Goal: Task Accomplishment & Management: Manage account settings

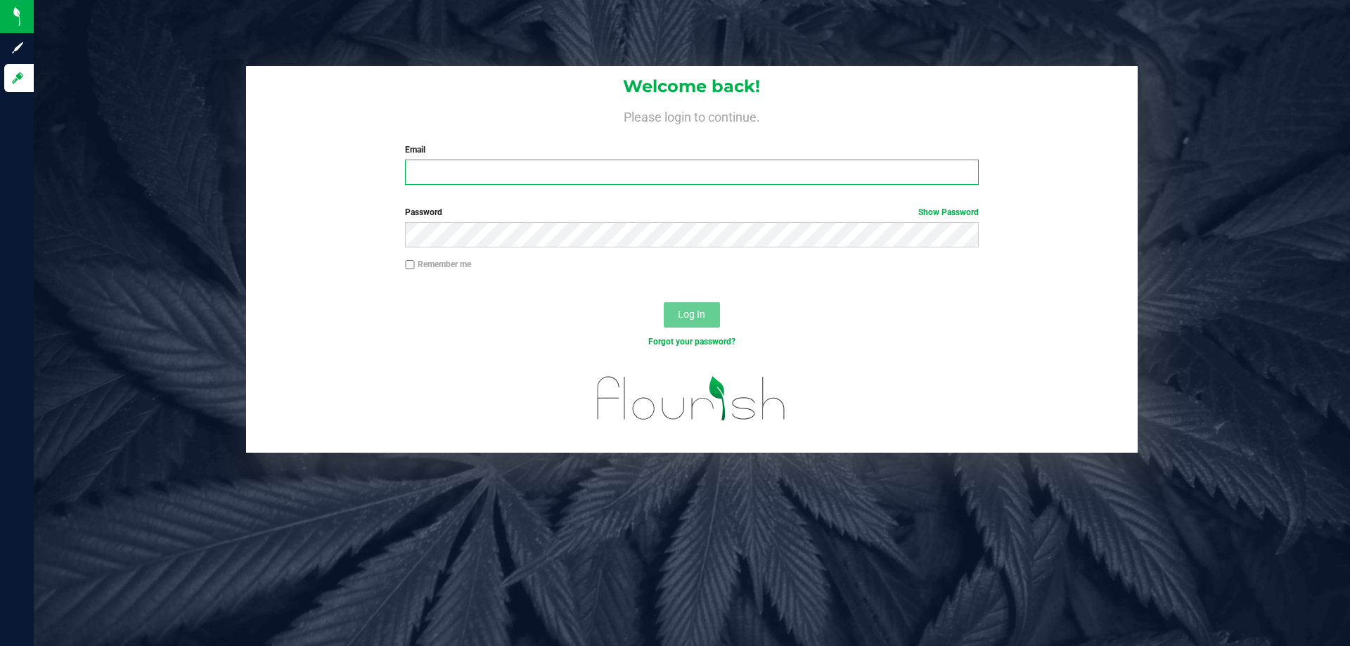
click at [719, 175] on input "Email" at bounding box center [691, 172] width 573 height 25
type input "[EMAIL_ADDRESS][DOMAIN_NAME]"
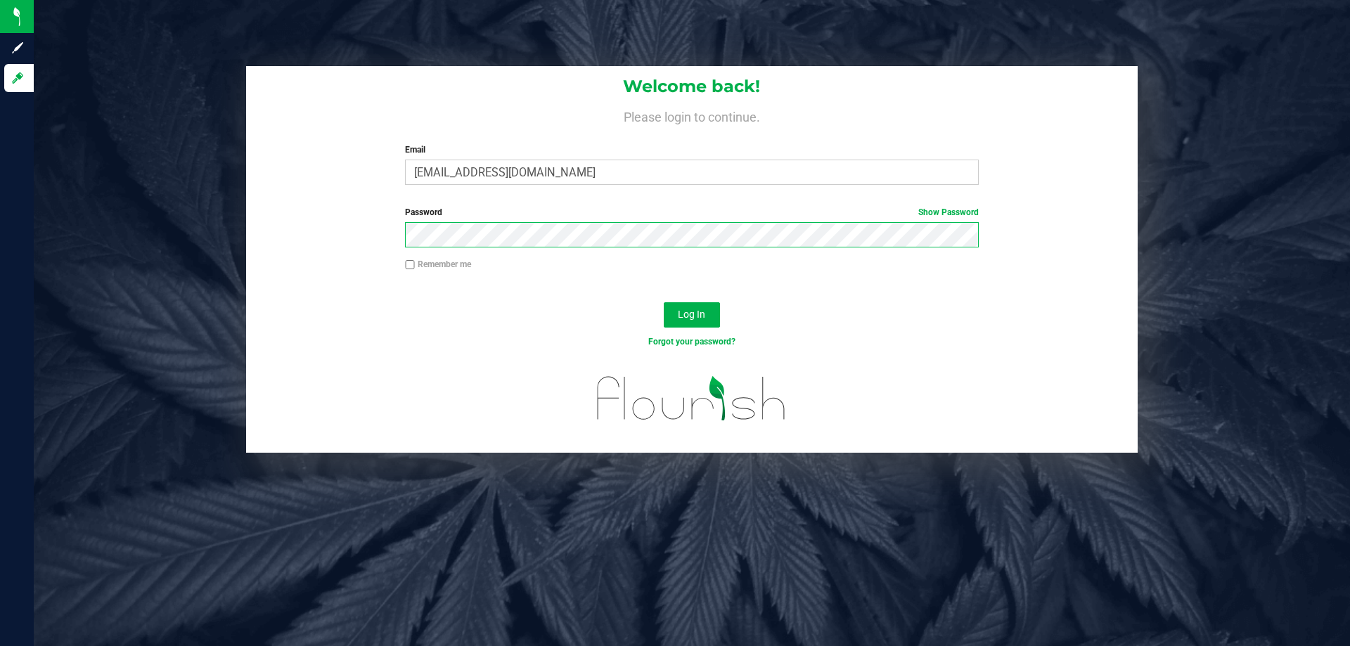
click at [664, 302] on button "Log In" at bounding box center [692, 314] width 56 height 25
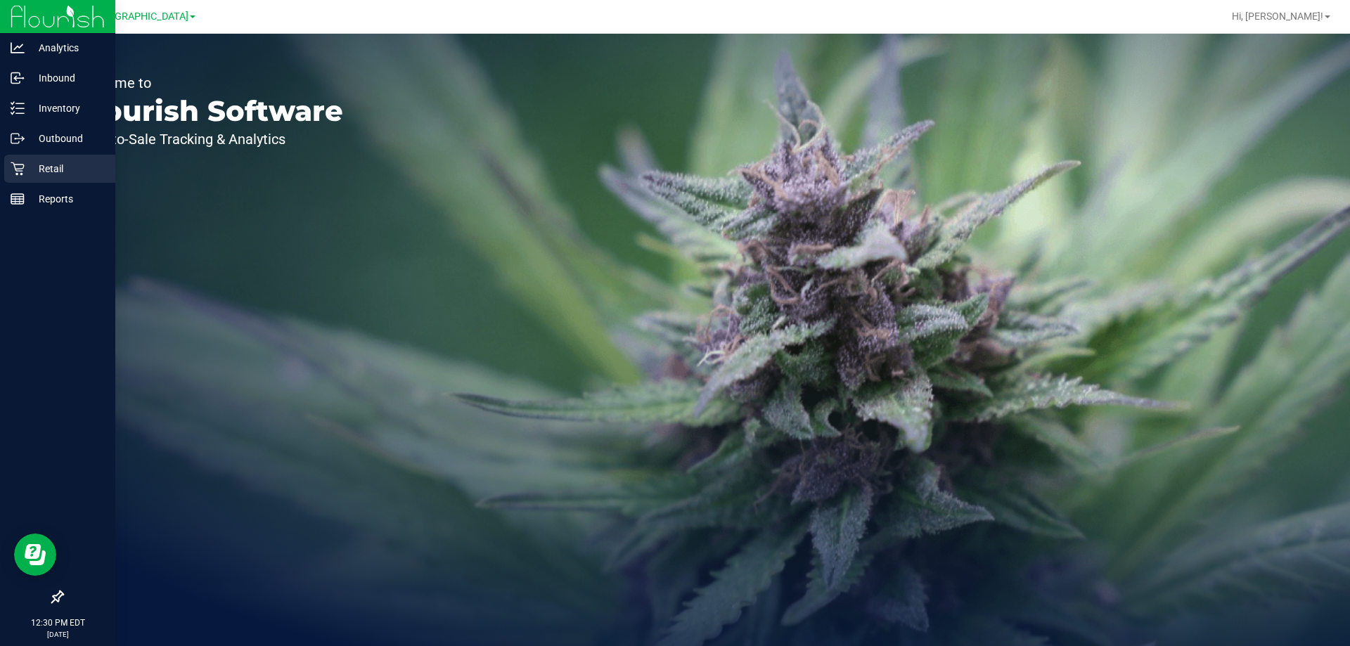
click at [30, 162] on p "Retail" at bounding box center [67, 168] width 84 height 17
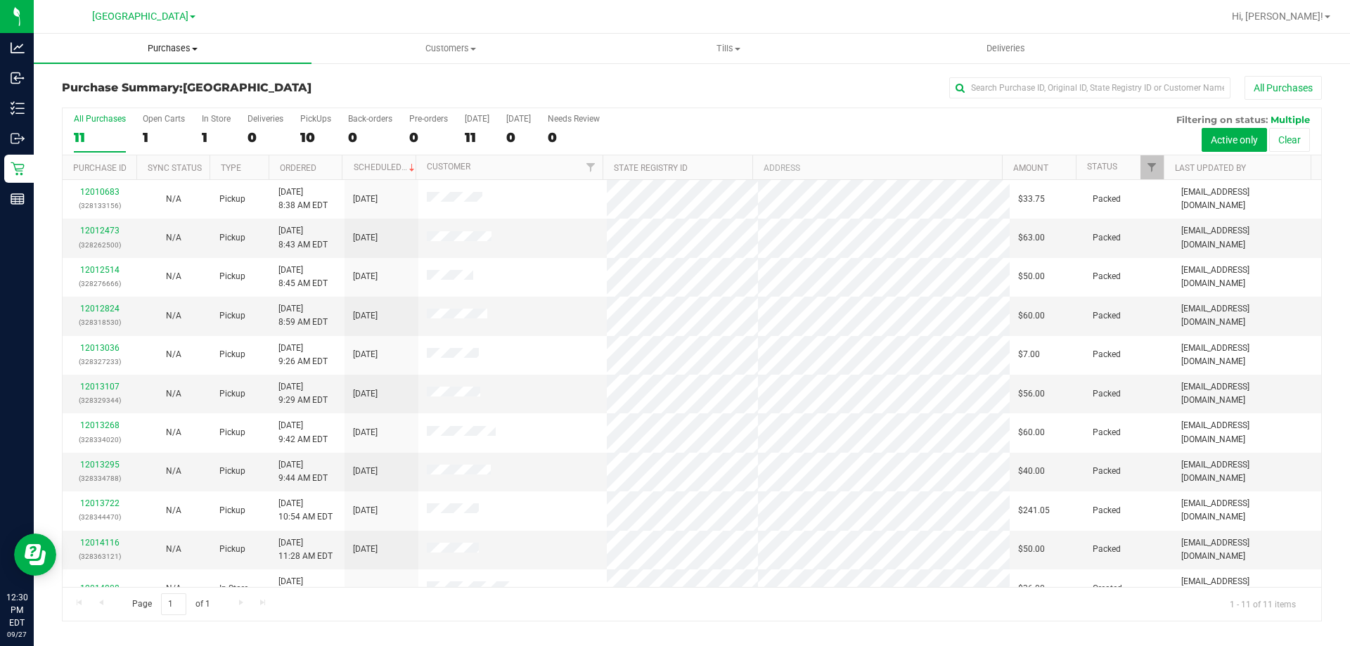
click at [176, 54] on span "Purchases" at bounding box center [173, 48] width 278 height 13
click at [178, 93] on li "Fulfillment" at bounding box center [173, 101] width 278 height 17
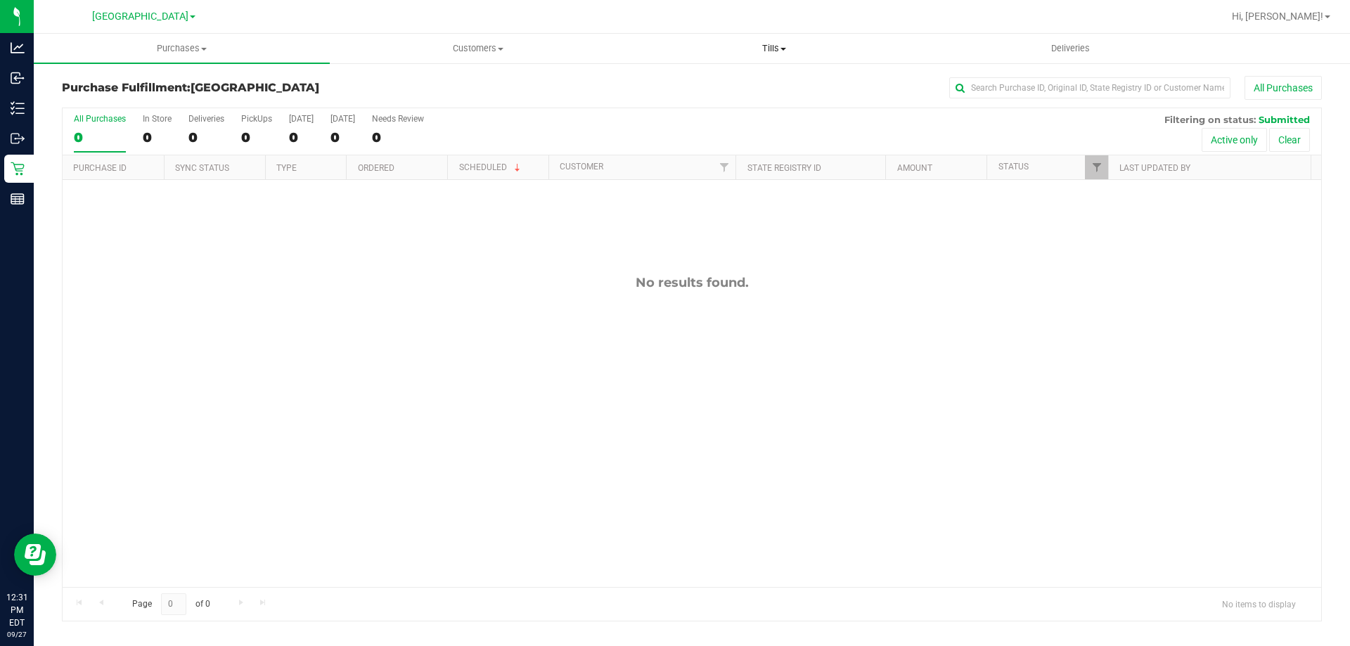
click at [773, 53] on span "Tills" at bounding box center [773, 48] width 295 height 13
click at [761, 84] on li "Manage tills" at bounding box center [774, 85] width 296 height 17
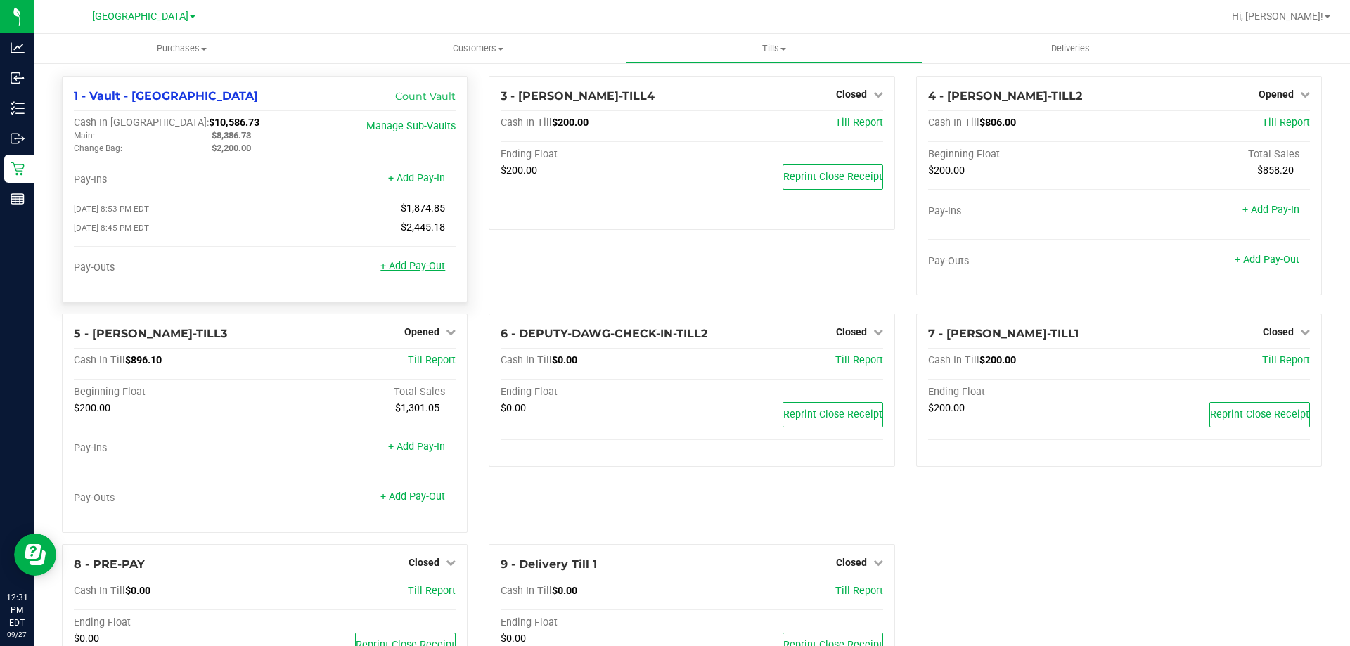
click at [413, 269] on link "+ Add Pay-Out" at bounding box center [412, 266] width 65 height 12
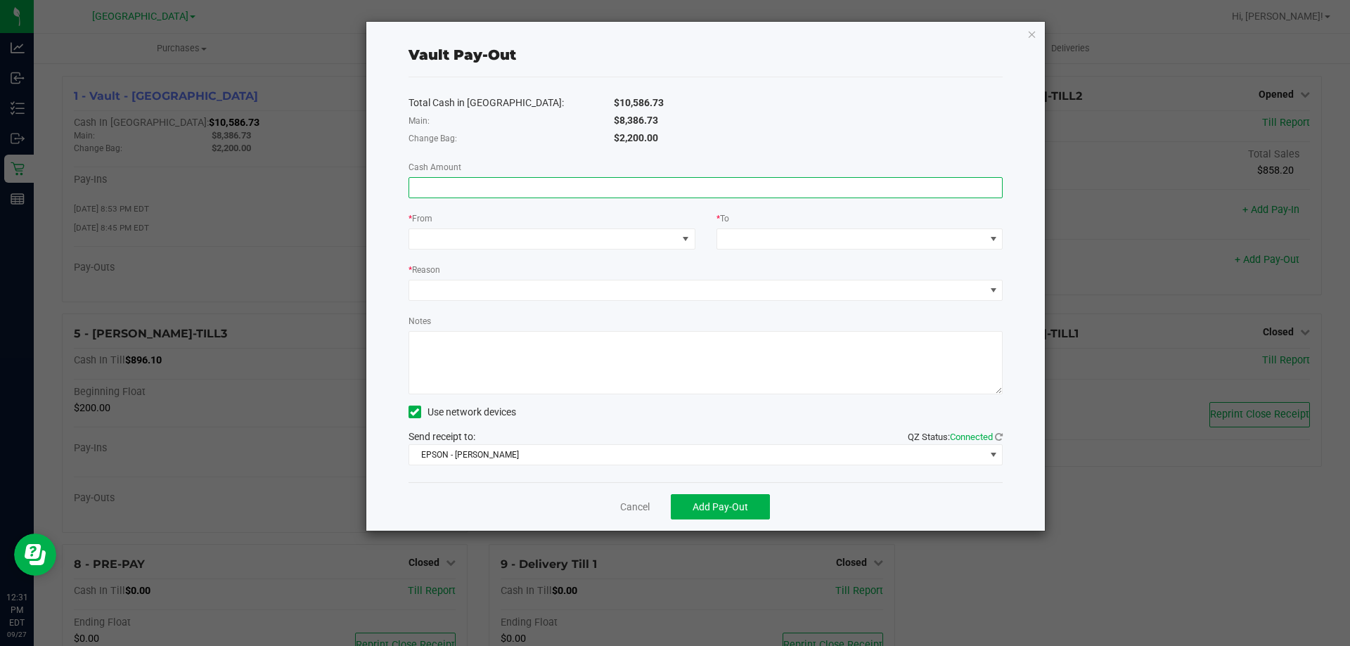
click at [883, 195] on input at bounding box center [705, 188] width 593 height 20
type input "$8,386.73"
click at [821, 124] on div "$8,386.73" at bounding box center [808, 120] width 411 height 15
click at [673, 244] on span at bounding box center [543, 239] width 268 height 20
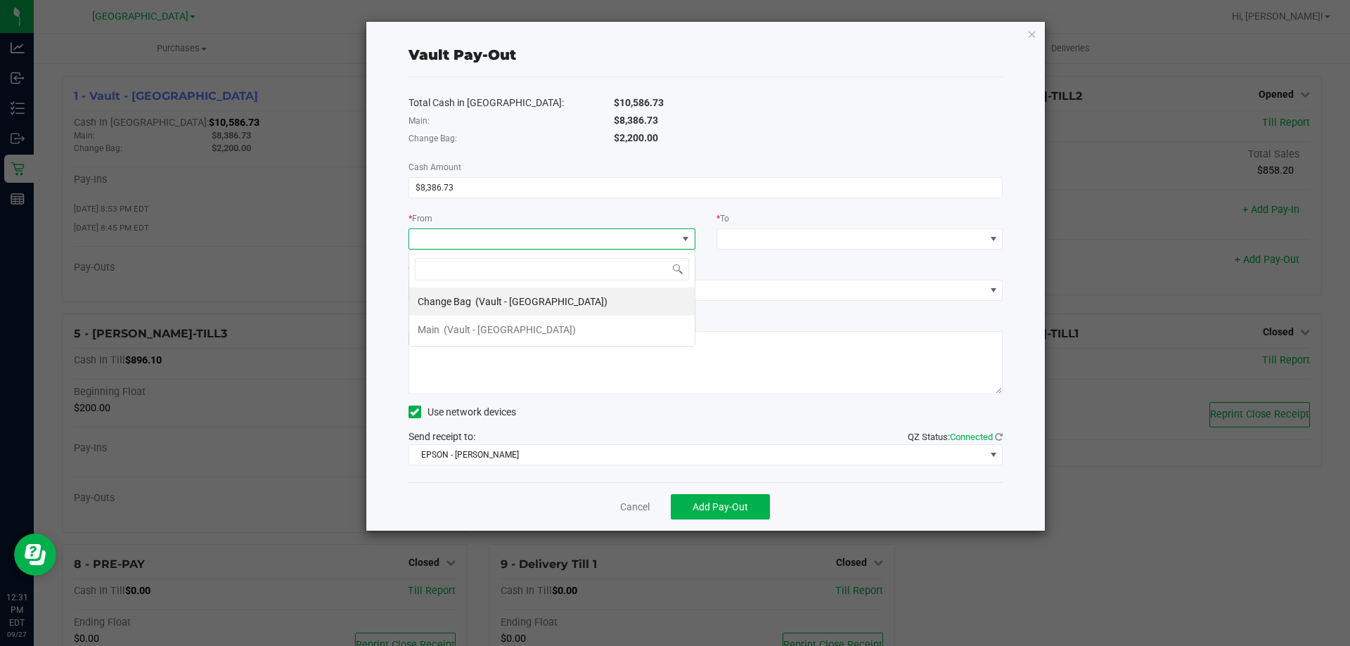
scroll to position [21, 287]
click at [576, 333] on li "Main (Vault - [GEOGRAPHIC_DATA])" at bounding box center [551, 330] width 285 height 28
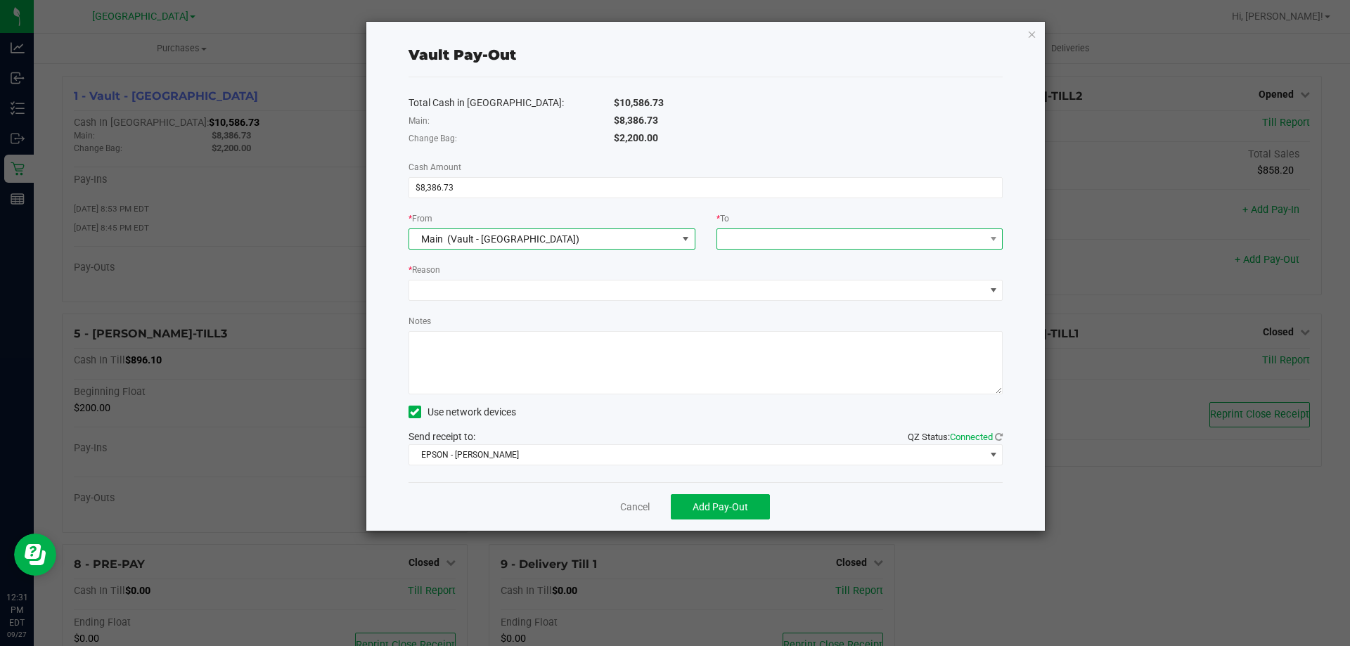
click at [975, 246] on span at bounding box center [851, 239] width 268 height 20
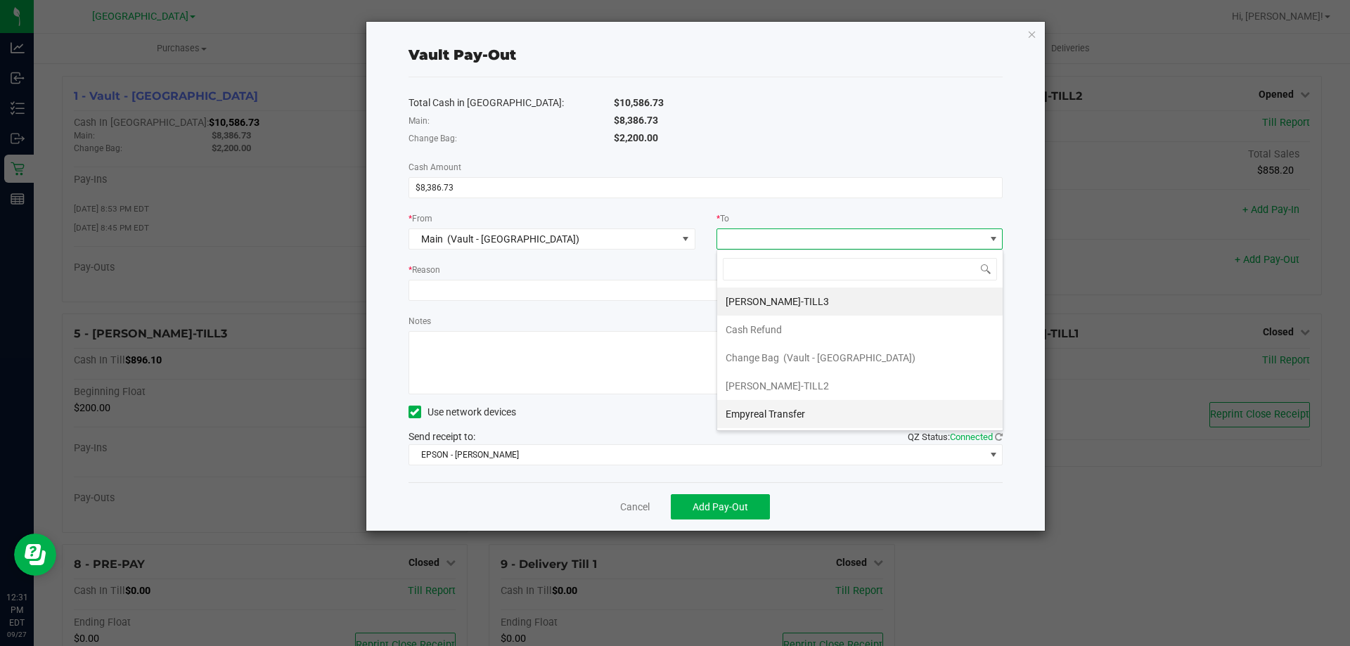
click at [801, 414] on span "Empyreal Transfer" at bounding box center [764, 413] width 79 height 11
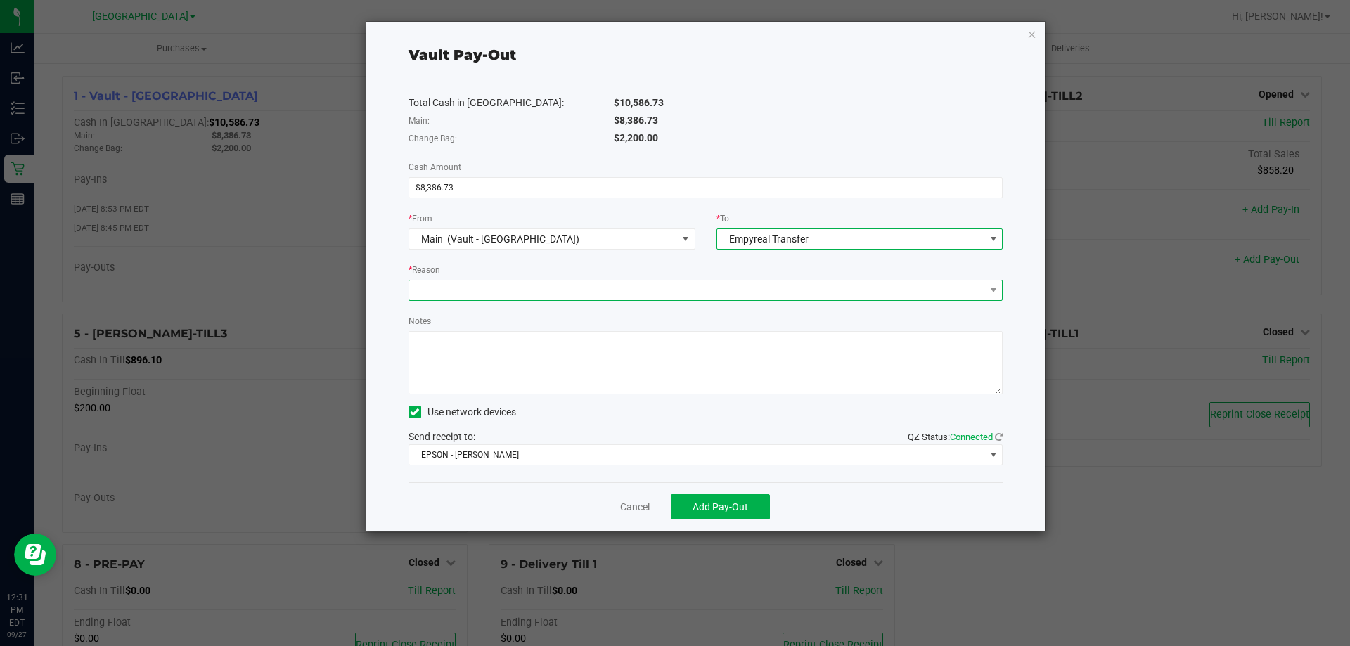
click at [964, 293] on span at bounding box center [697, 290] width 576 height 20
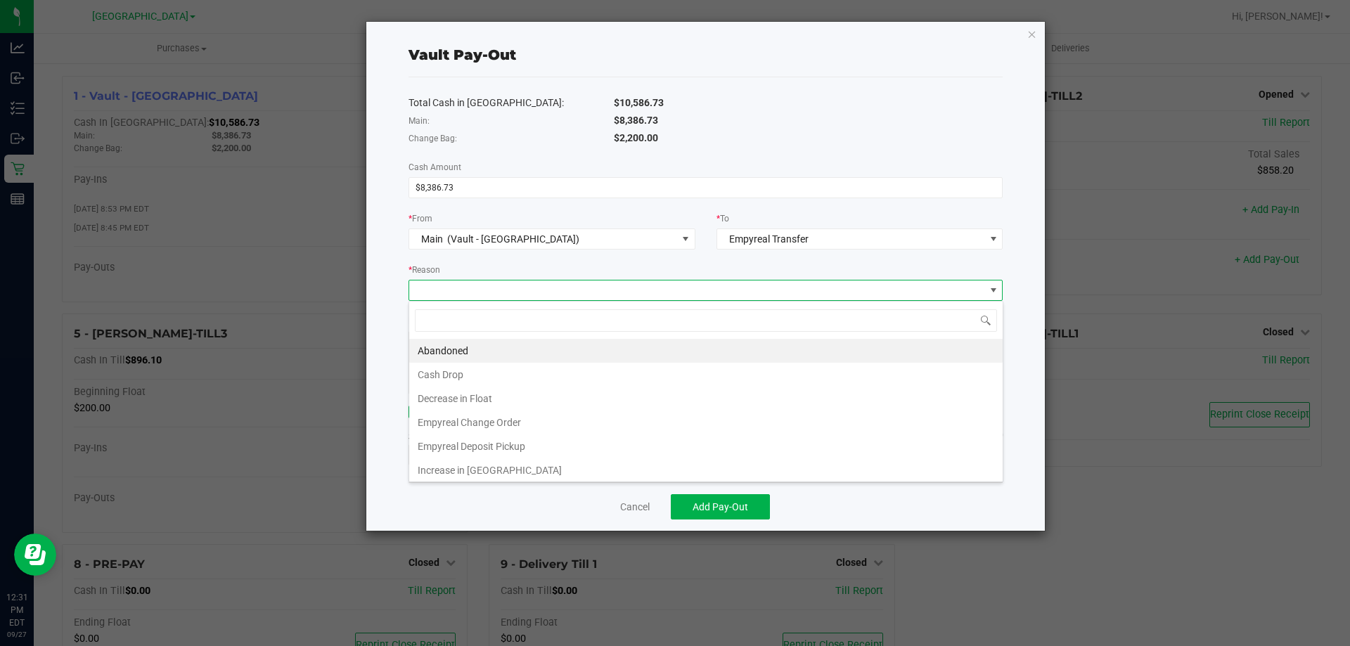
scroll to position [21, 594]
click at [536, 448] on li "Empyreal Deposit Pickup" at bounding box center [705, 446] width 593 height 24
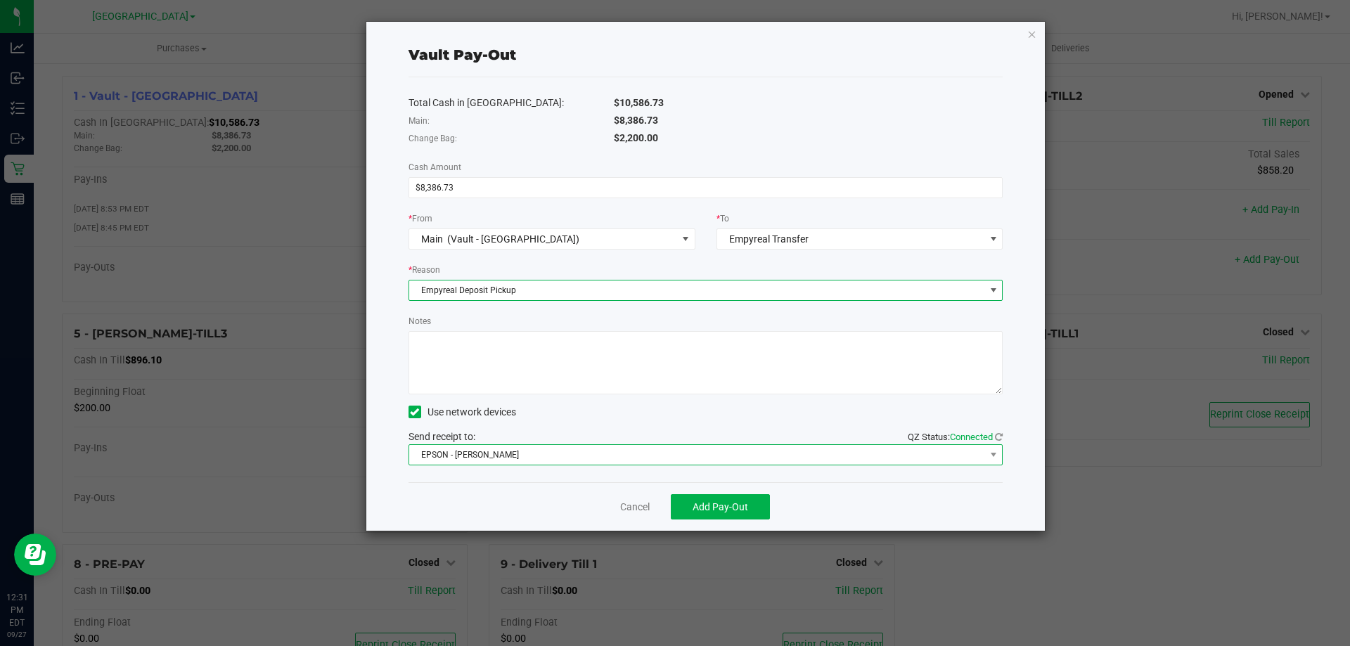
click at [854, 457] on span "EPSON - [PERSON_NAME]" at bounding box center [697, 455] width 576 height 20
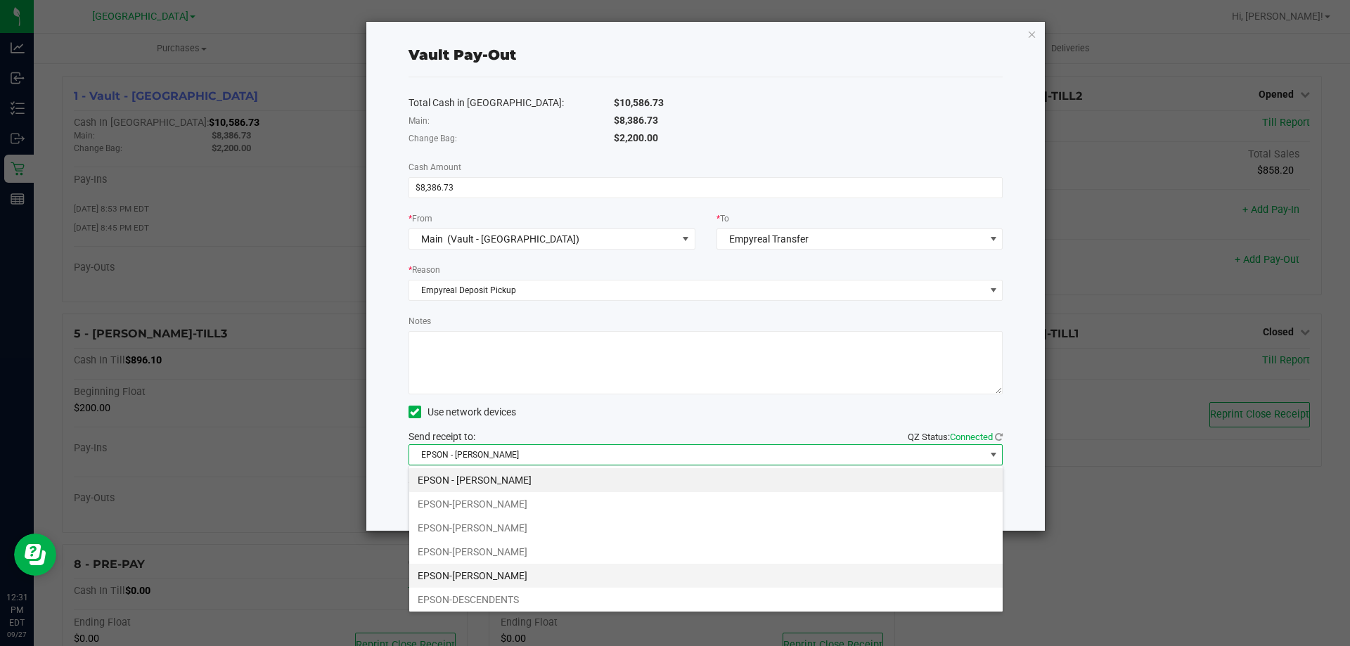
click at [574, 583] on li "EPSON-[PERSON_NAME]" at bounding box center [705, 576] width 593 height 24
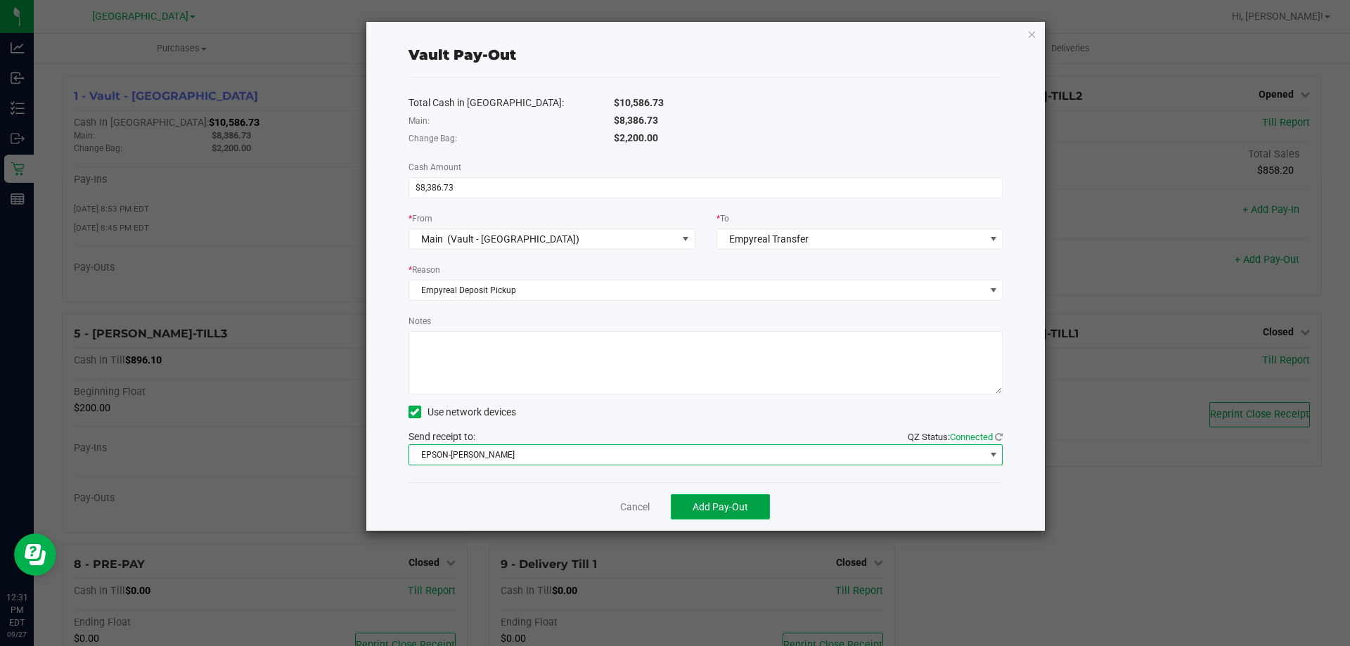
click at [736, 516] on button "Add Pay-Out" at bounding box center [720, 506] width 99 height 25
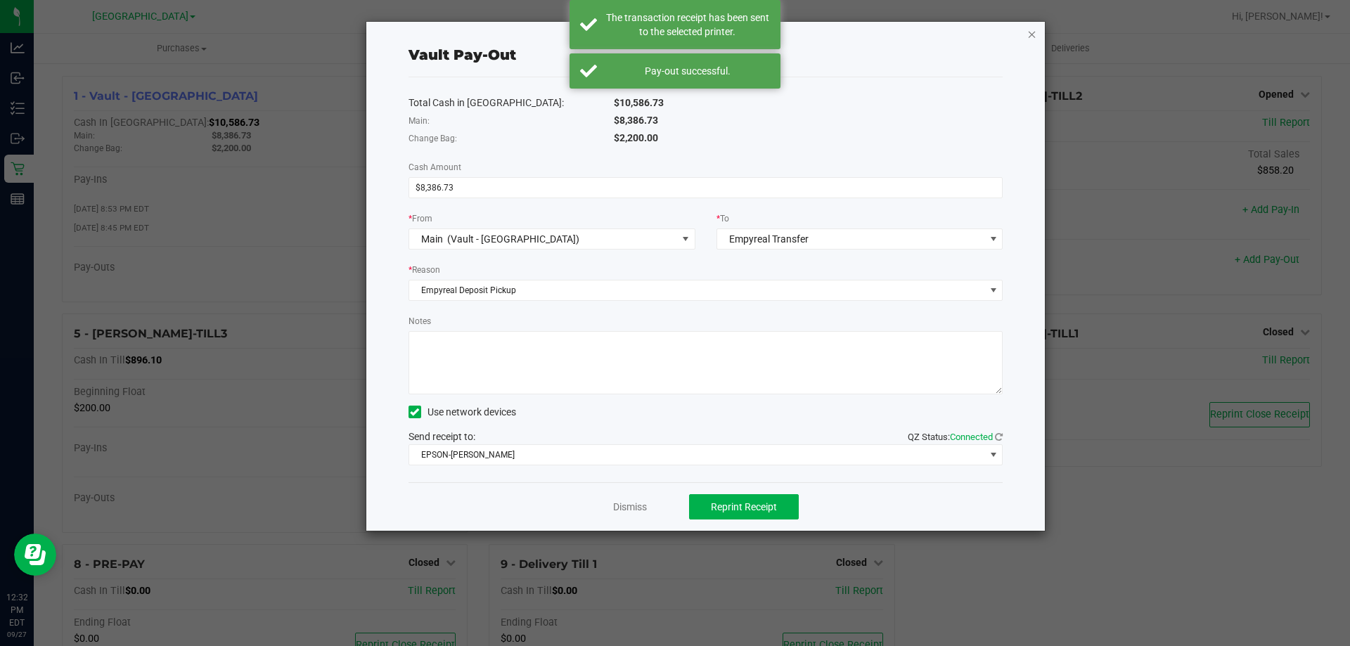
click at [1032, 34] on icon "button" at bounding box center [1032, 33] width 10 height 17
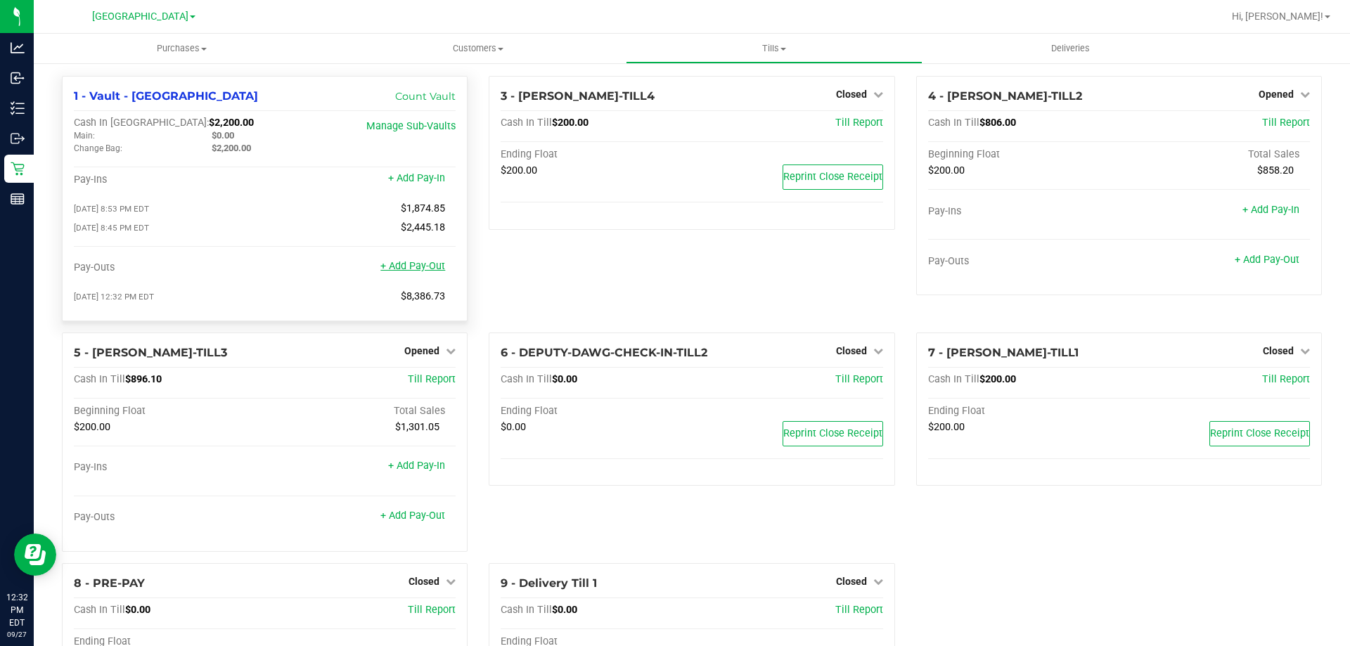
click at [425, 266] on link "+ Add Pay-Out" at bounding box center [412, 266] width 65 height 12
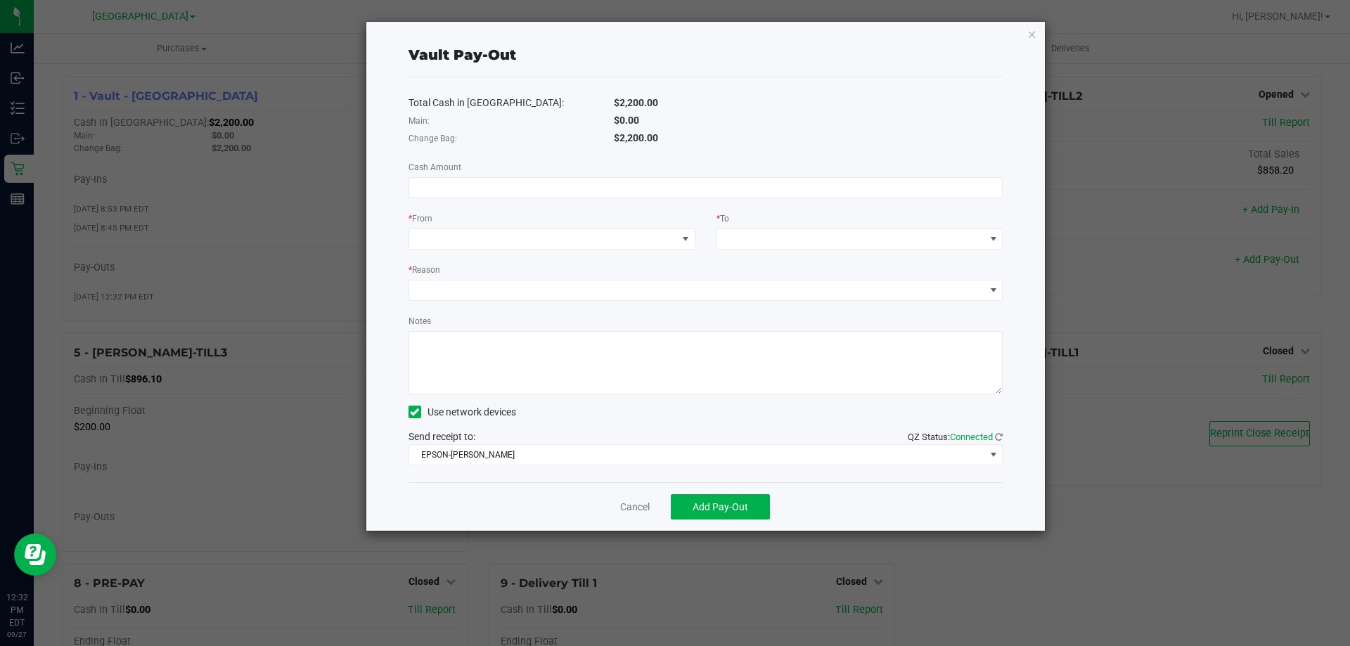
click at [695, 235] on div "* From" at bounding box center [552, 230] width 308 height 39
click at [677, 241] on span at bounding box center [685, 239] width 18 height 20
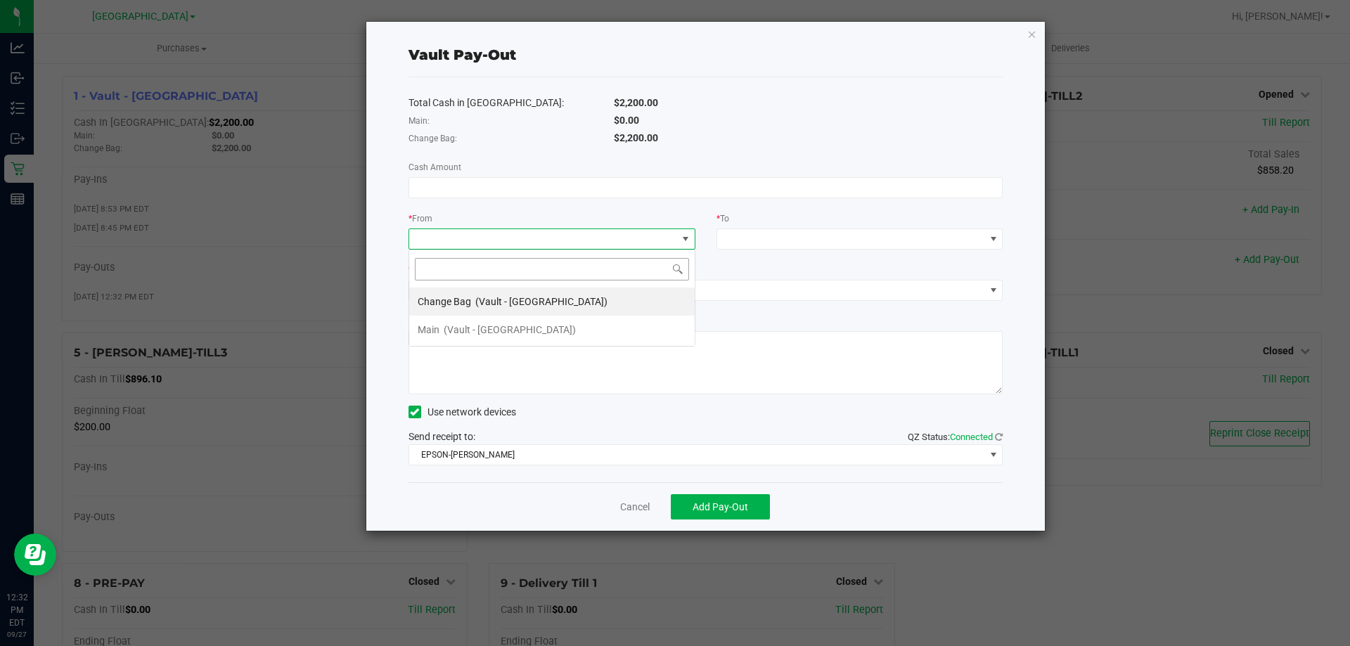
scroll to position [21, 287]
click at [595, 299] on li "Change Bag (Vault - [GEOGRAPHIC_DATA])" at bounding box center [551, 302] width 285 height 28
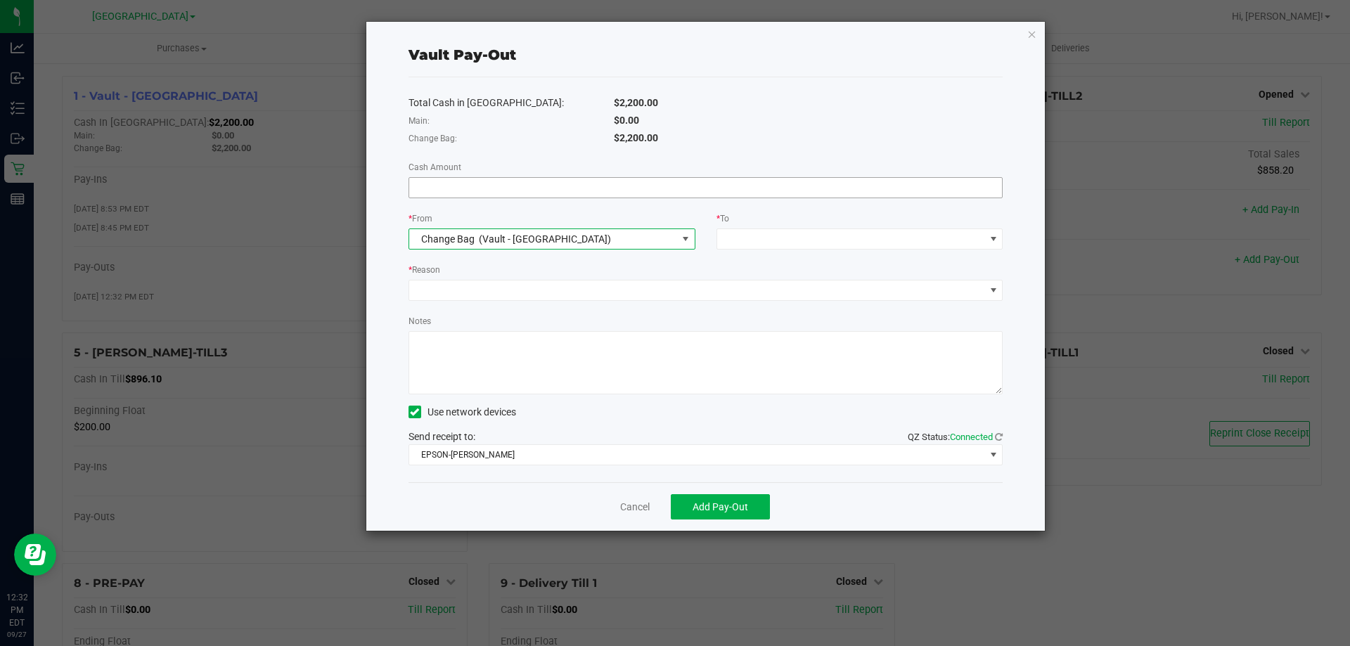
click at [656, 181] on input at bounding box center [705, 188] width 593 height 20
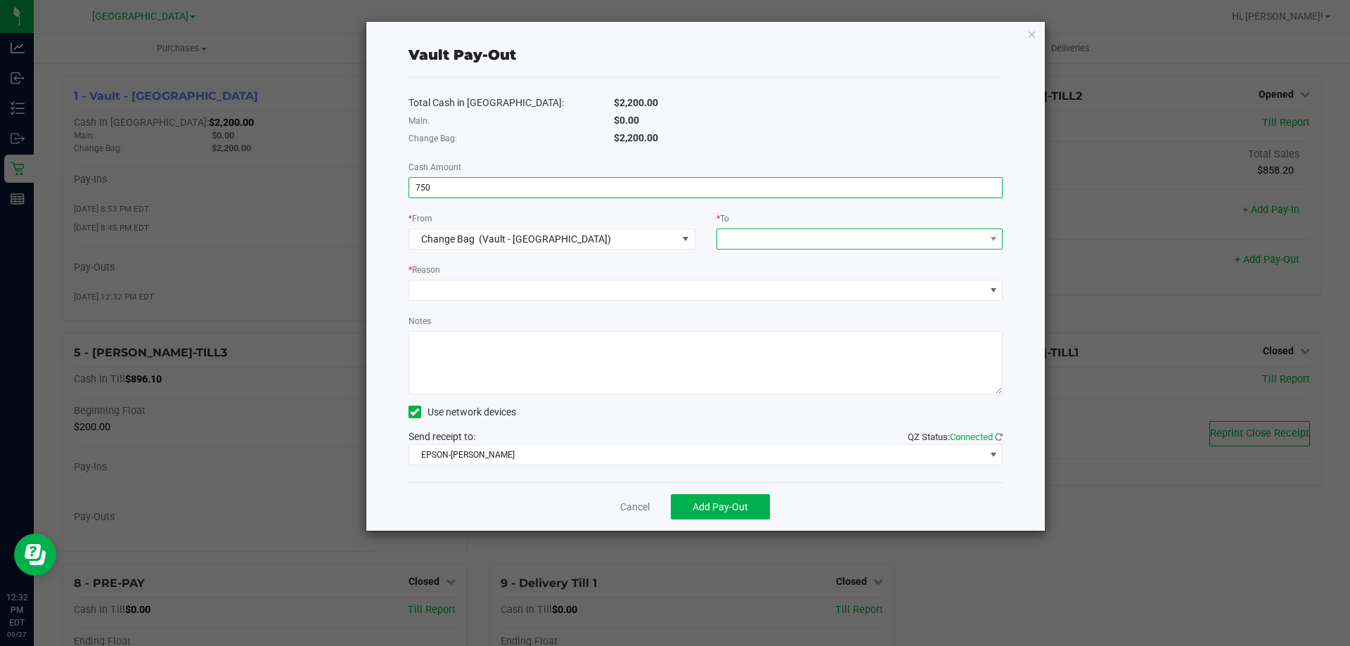
type input "$750.00"
click at [925, 236] on span at bounding box center [851, 239] width 268 height 20
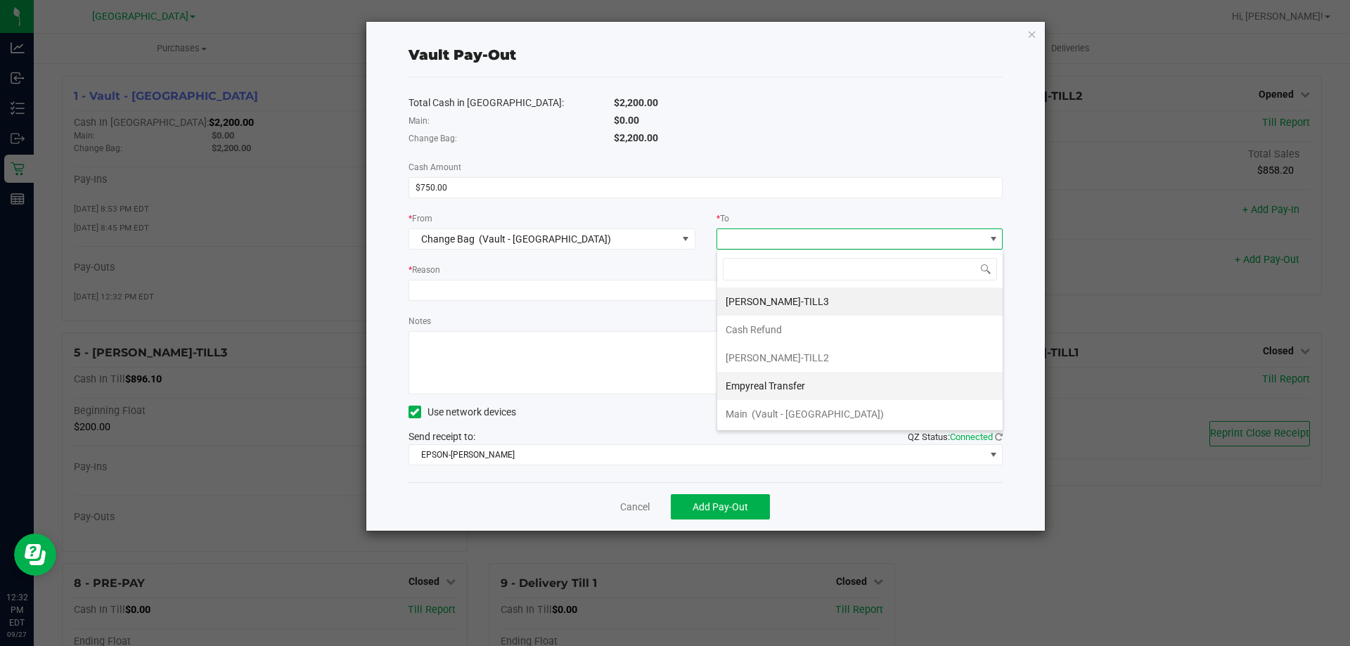
click at [866, 389] on li "Empyreal Transfer" at bounding box center [859, 386] width 285 height 28
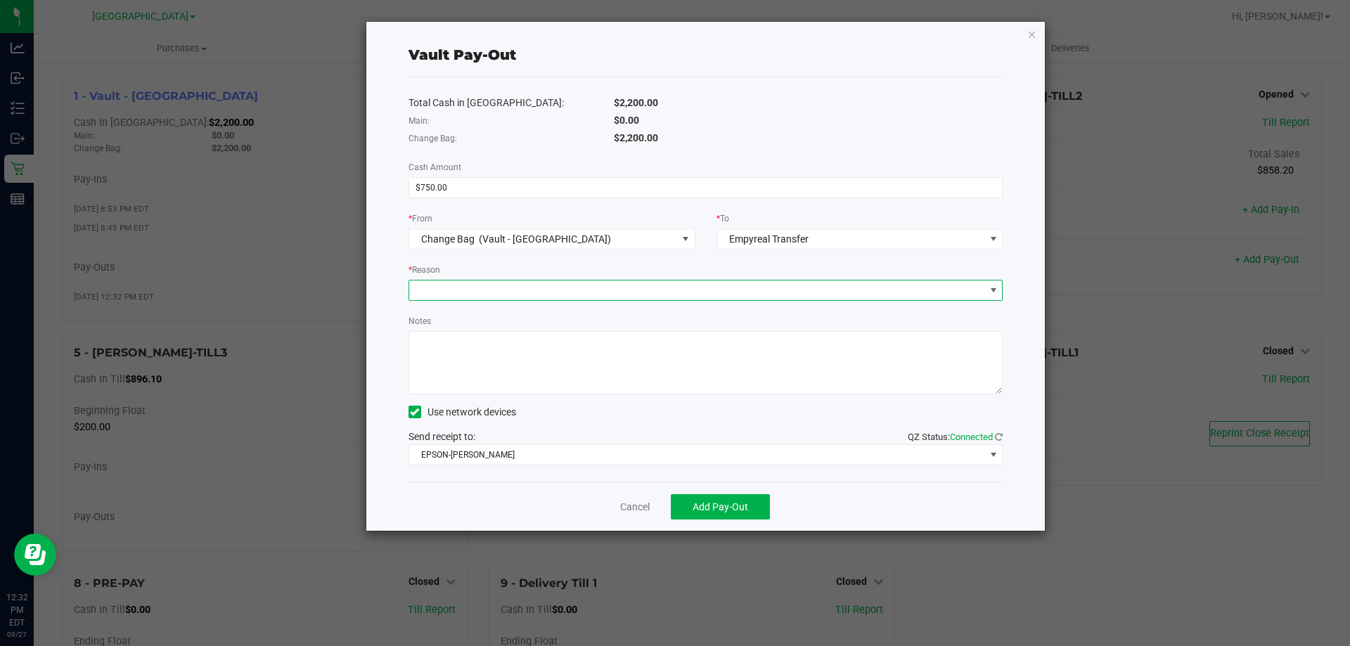
click at [993, 288] on span at bounding box center [993, 290] width 11 height 11
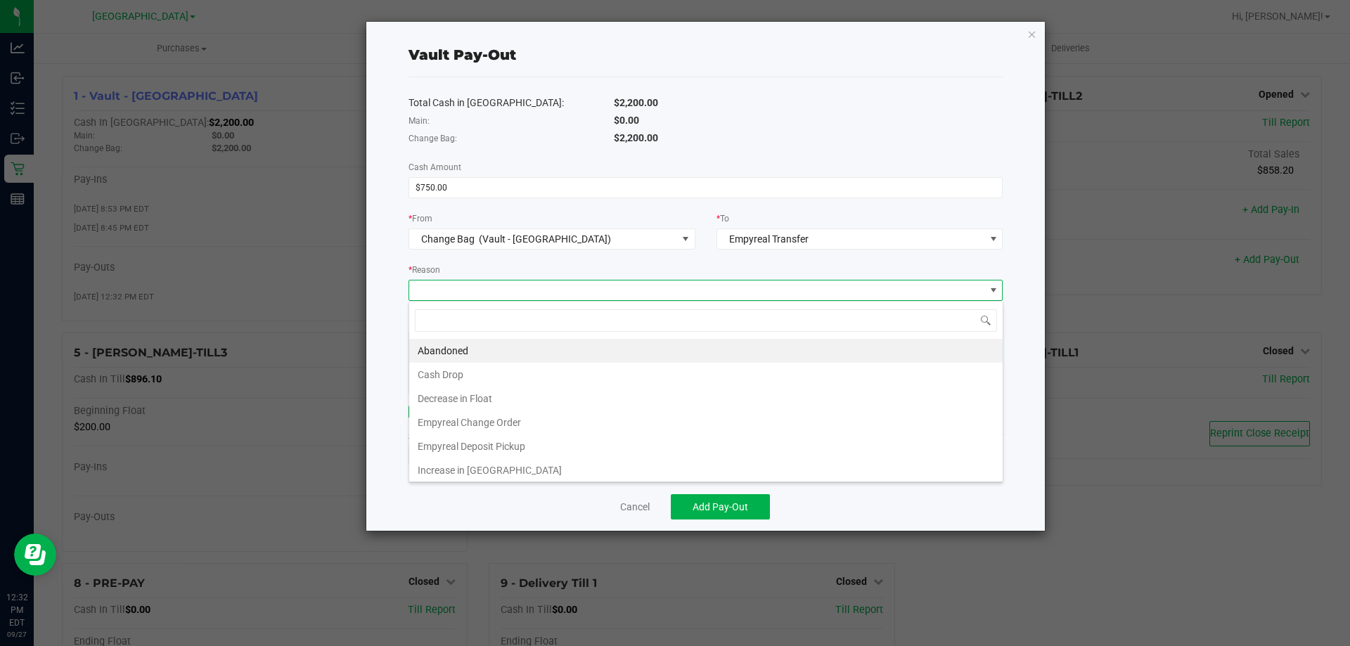
scroll to position [21, 594]
click at [684, 422] on li "Empyreal Change Order" at bounding box center [705, 423] width 593 height 24
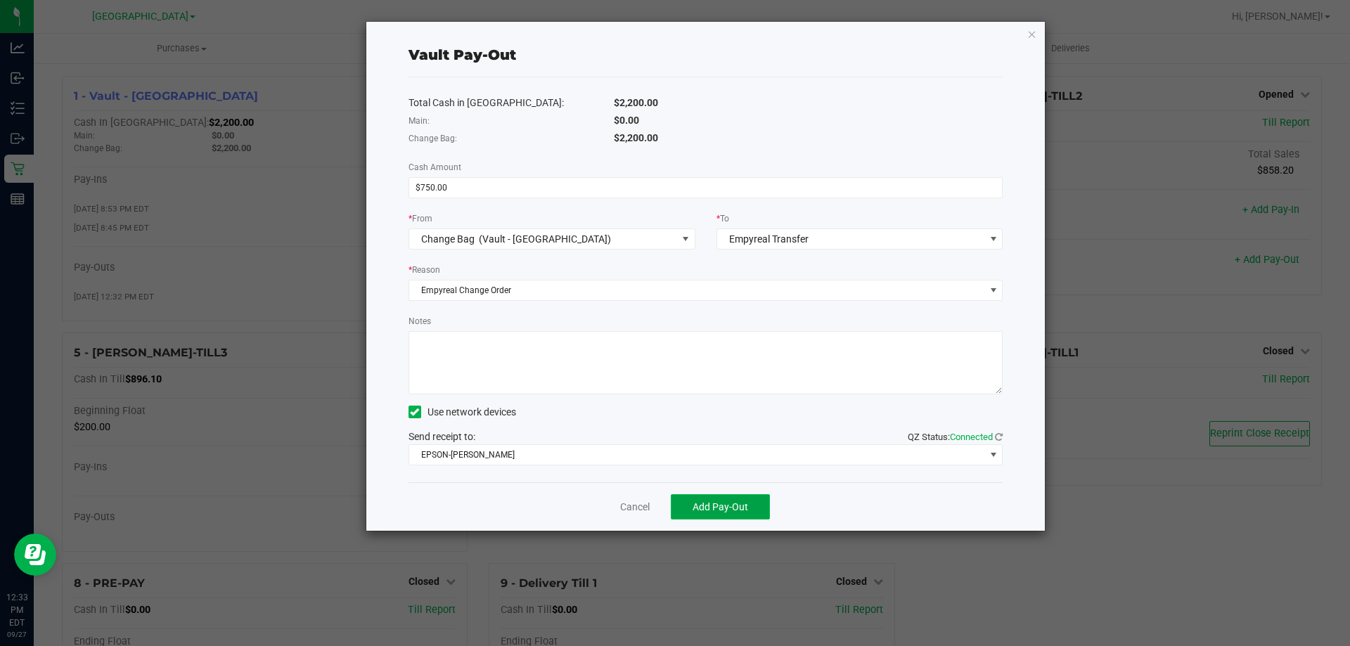
click at [731, 510] on span "Add Pay-Out" at bounding box center [720, 506] width 56 height 11
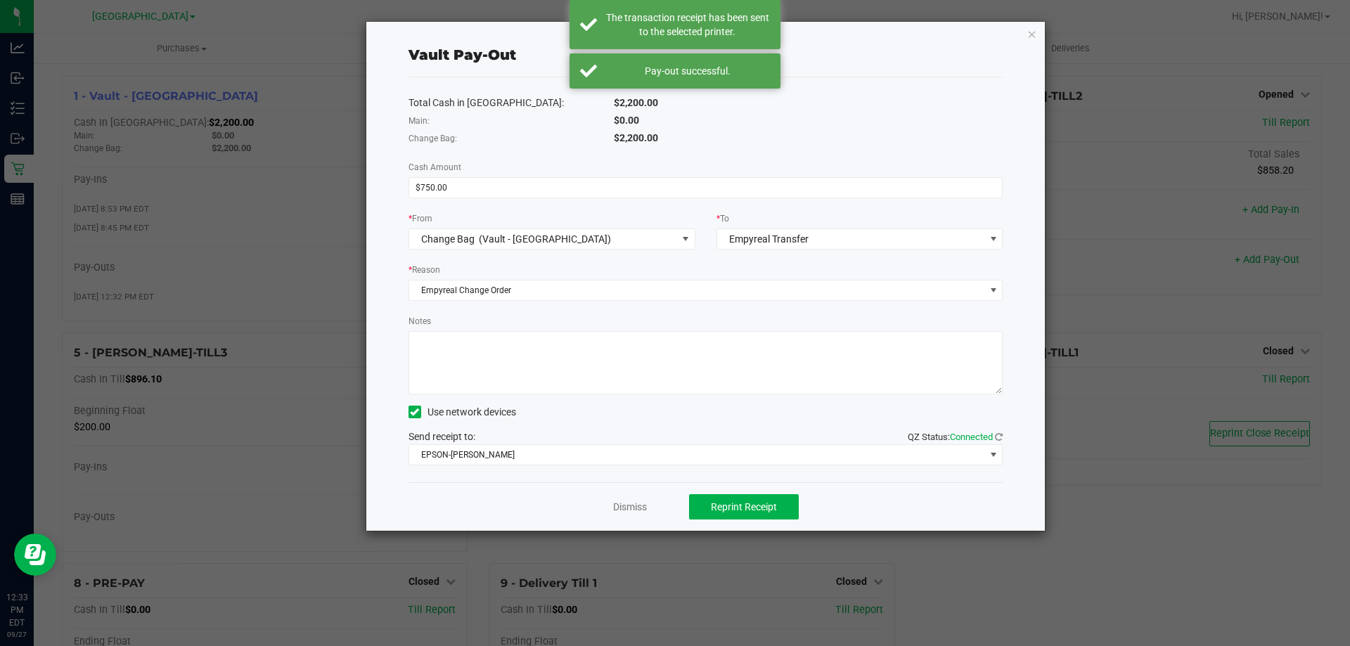
click at [1028, 32] on icon "button" at bounding box center [1032, 33] width 10 height 17
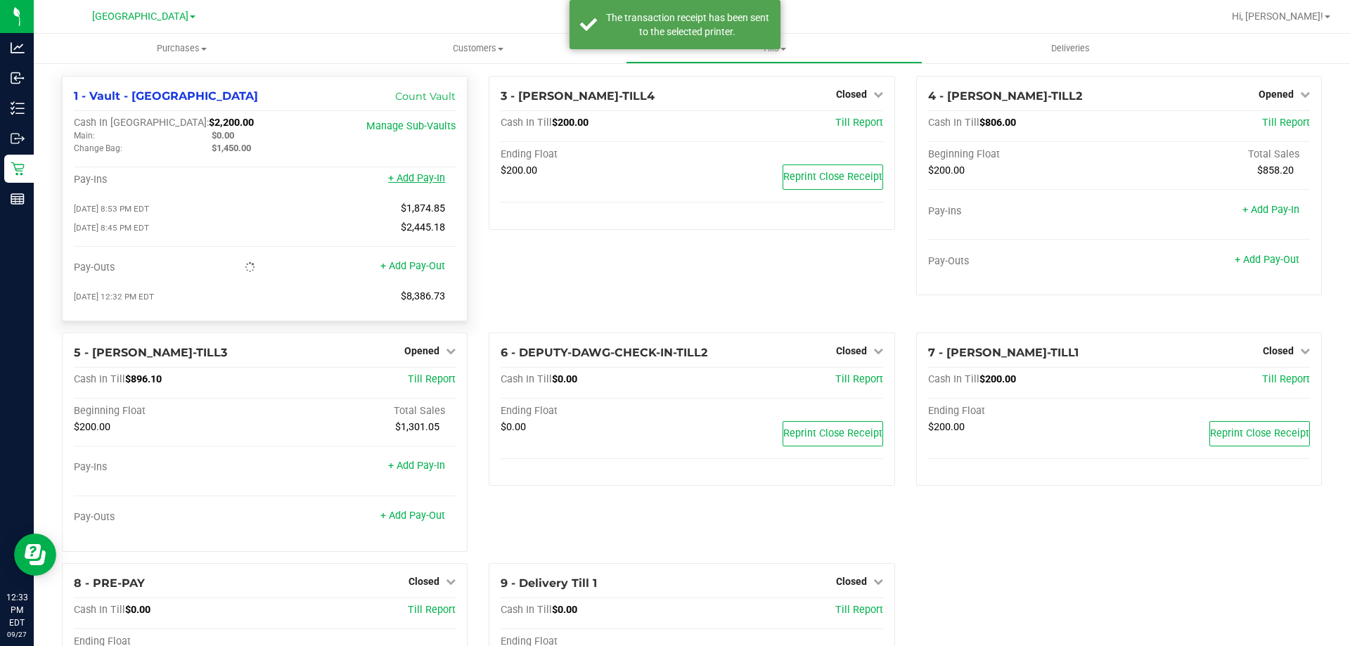
click at [420, 182] on link "+ Add Pay-In" at bounding box center [416, 178] width 57 height 12
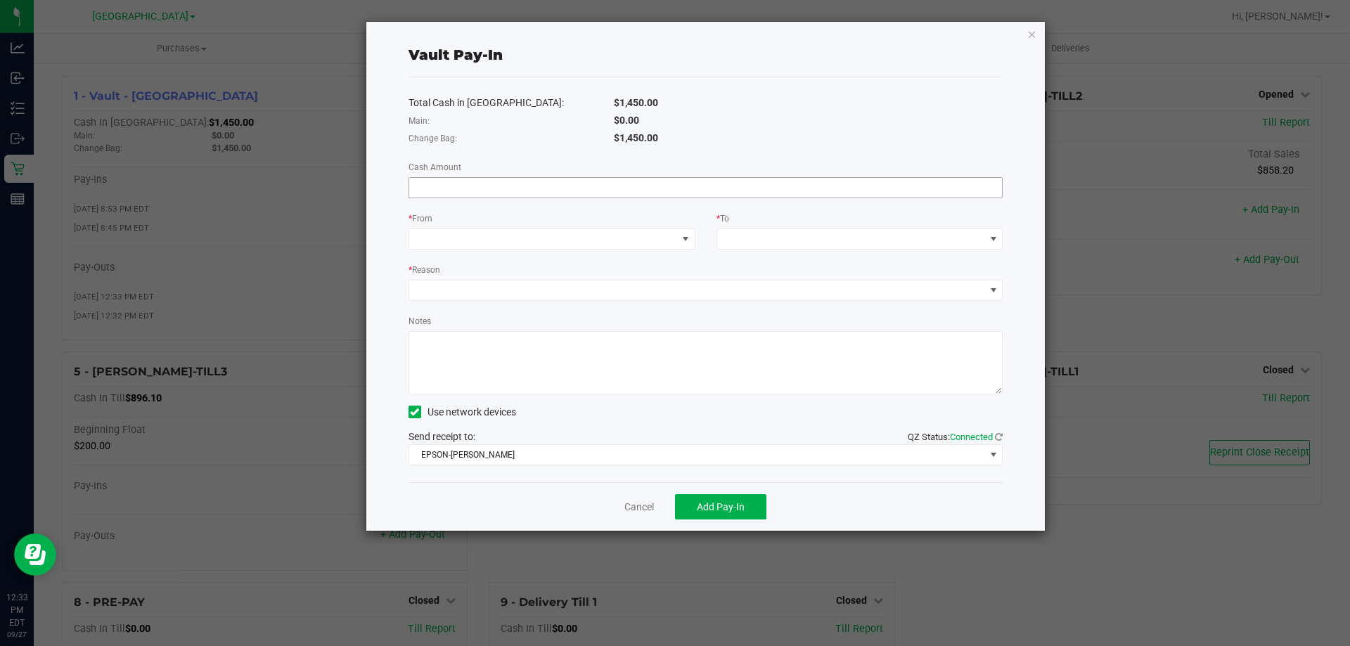
click at [873, 192] on input at bounding box center [705, 188] width 593 height 20
type input "$750.00"
click at [666, 245] on span at bounding box center [543, 239] width 268 height 20
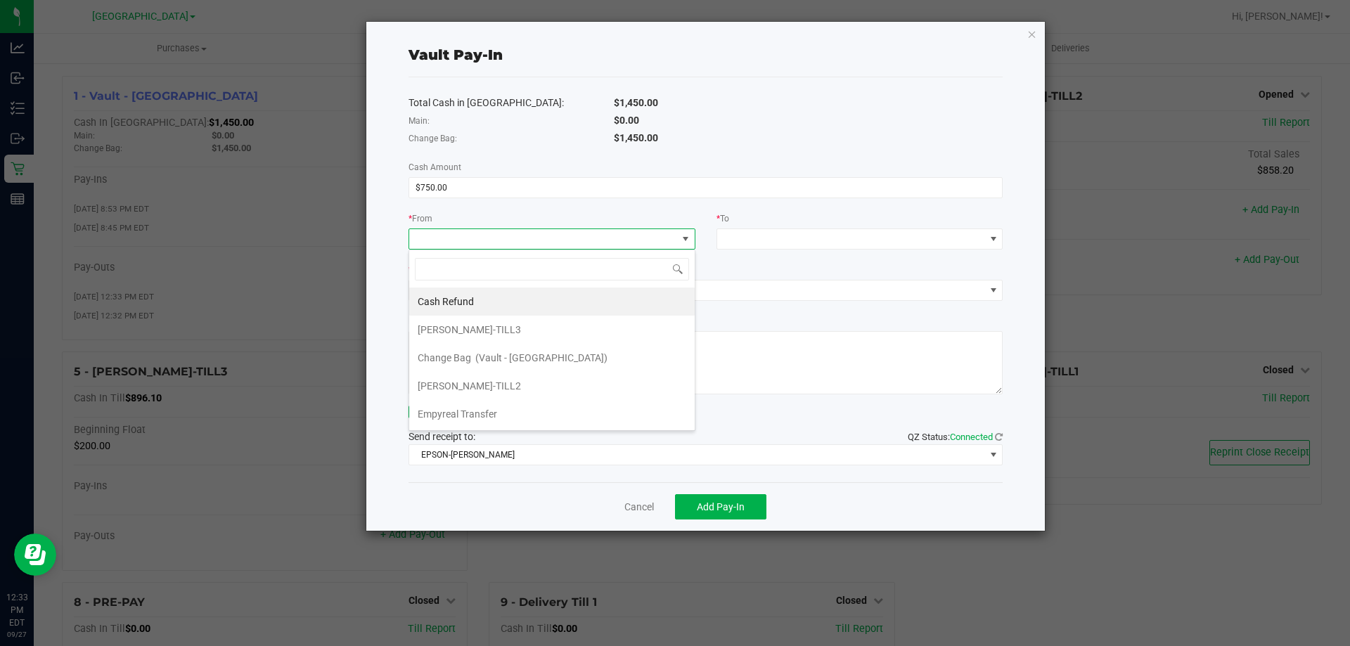
scroll to position [21, 287]
click at [585, 405] on li "Empyreal Transfer" at bounding box center [551, 414] width 285 height 28
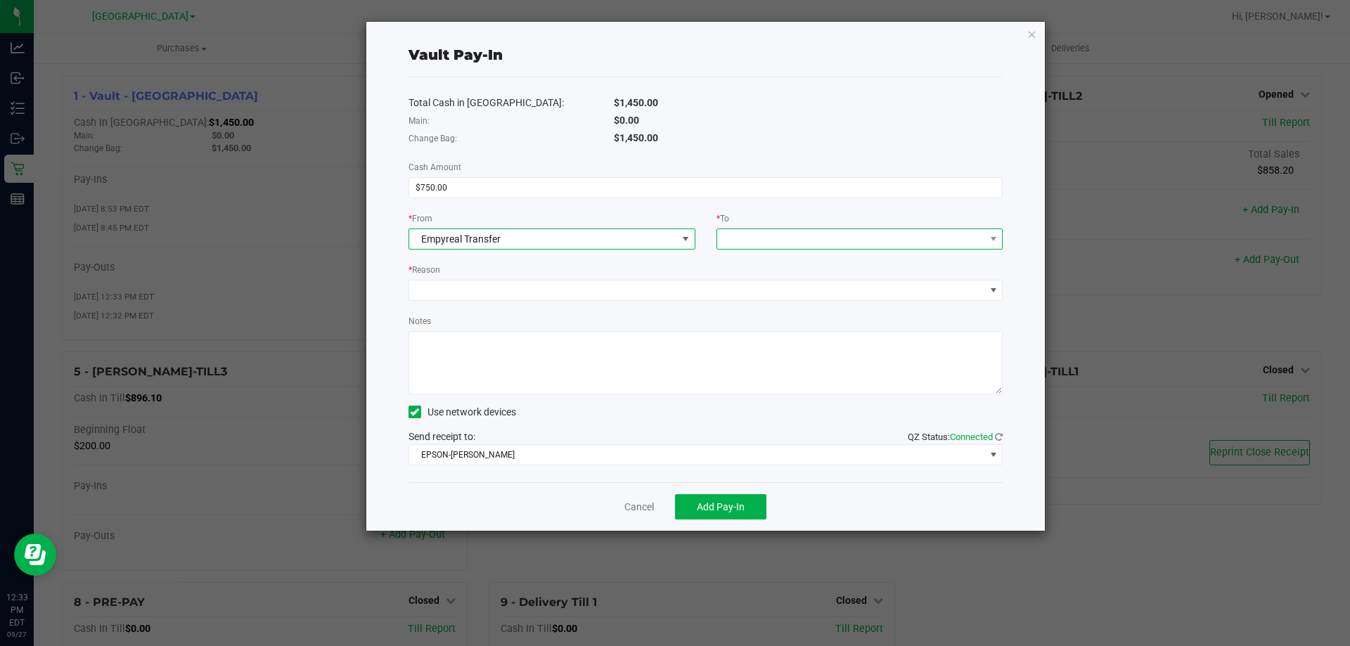
click at [935, 235] on span at bounding box center [851, 239] width 268 height 20
click at [841, 296] on span "(Vault - [GEOGRAPHIC_DATA])" at bounding box center [849, 301] width 132 height 11
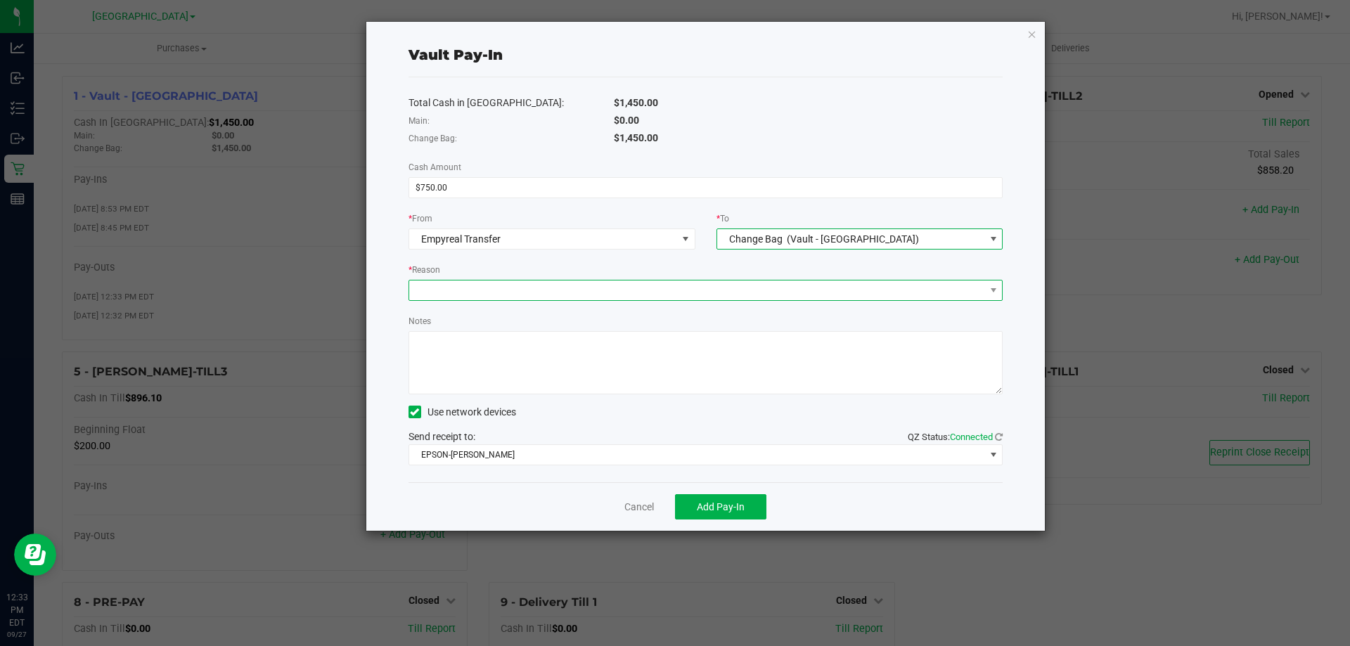
click at [950, 295] on span at bounding box center [697, 290] width 576 height 20
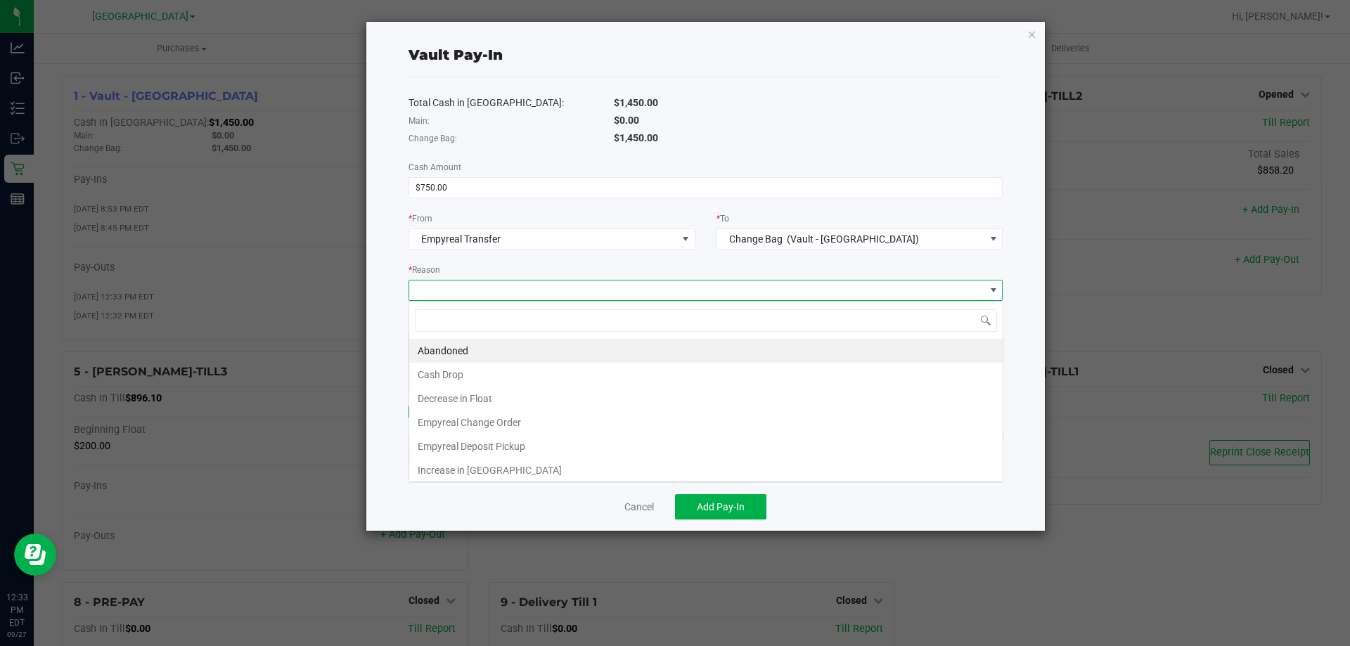
scroll to position [21, 594]
click at [671, 432] on li "Empyreal Change Order" at bounding box center [705, 423] width 593 height 24
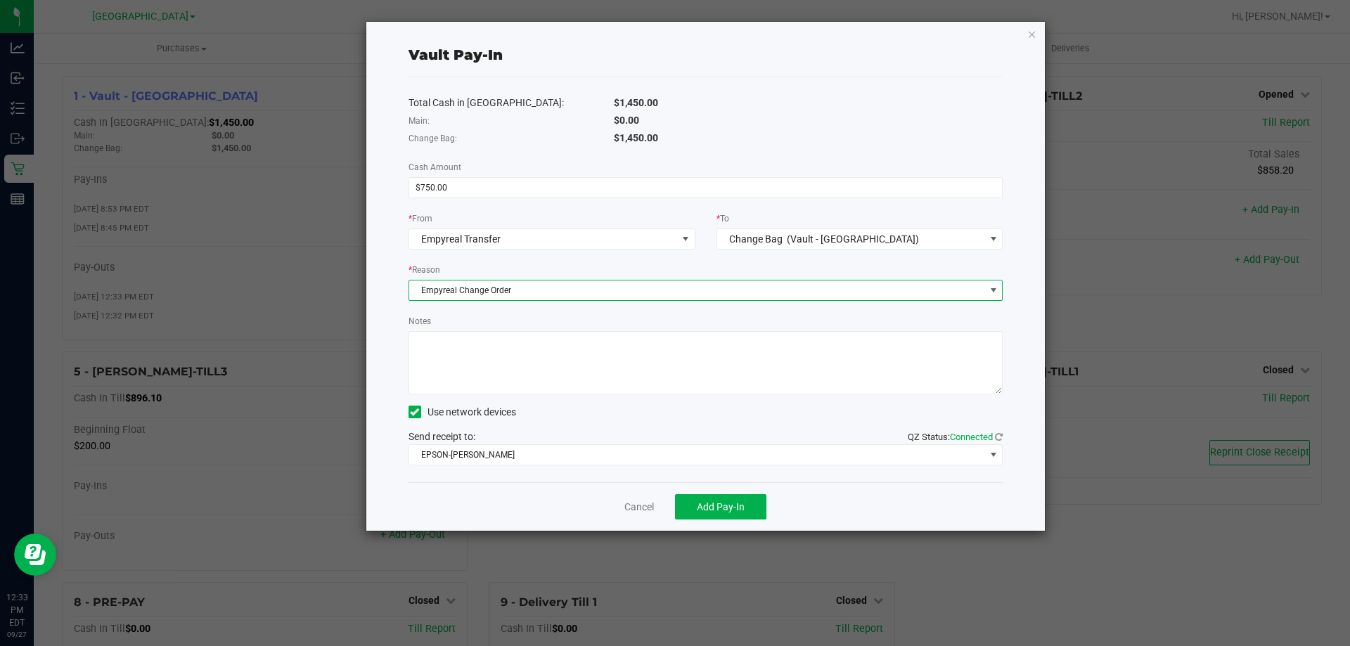
click at [851, 290] on span "Empyreal Change Order" at bounding box center [697, 290] width 576 height 20
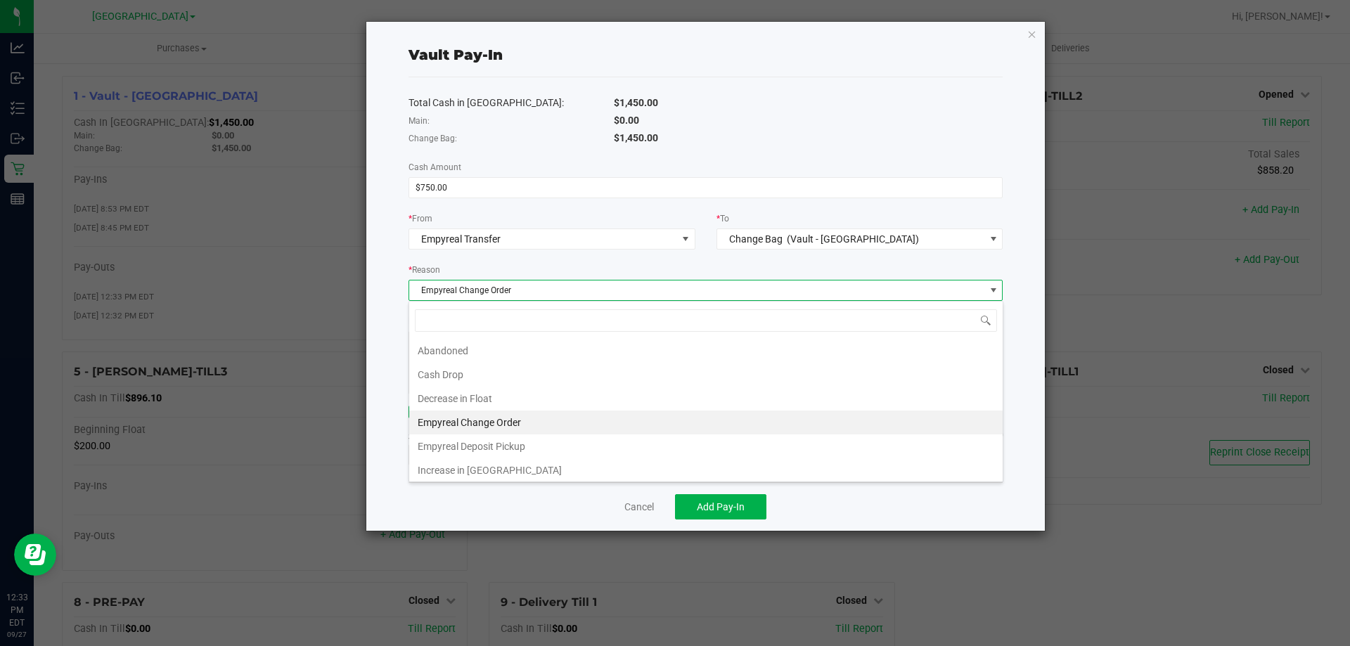
click at [770, 425] on li "Empyreal Change Order" at bounding box center [705, 423] width 593 height 24
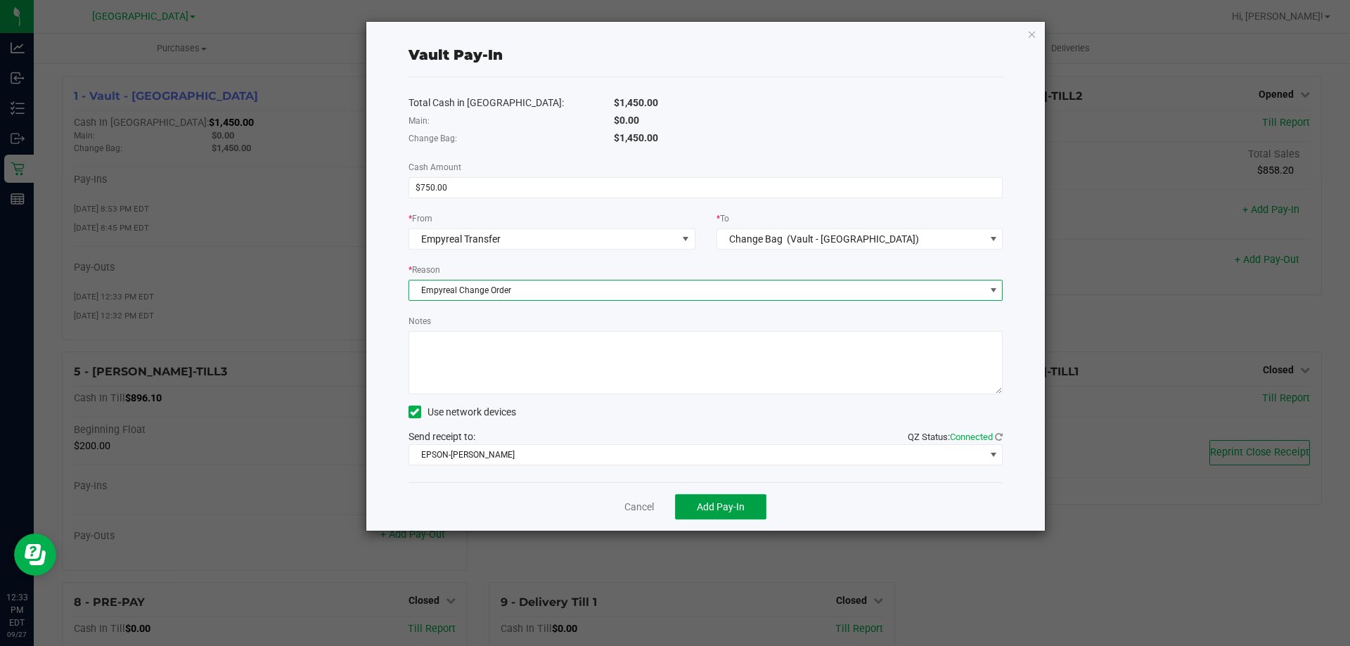
click at [732, 508] on span "Add Pay-In" at bounding box center [721, 506] width 48 height 11
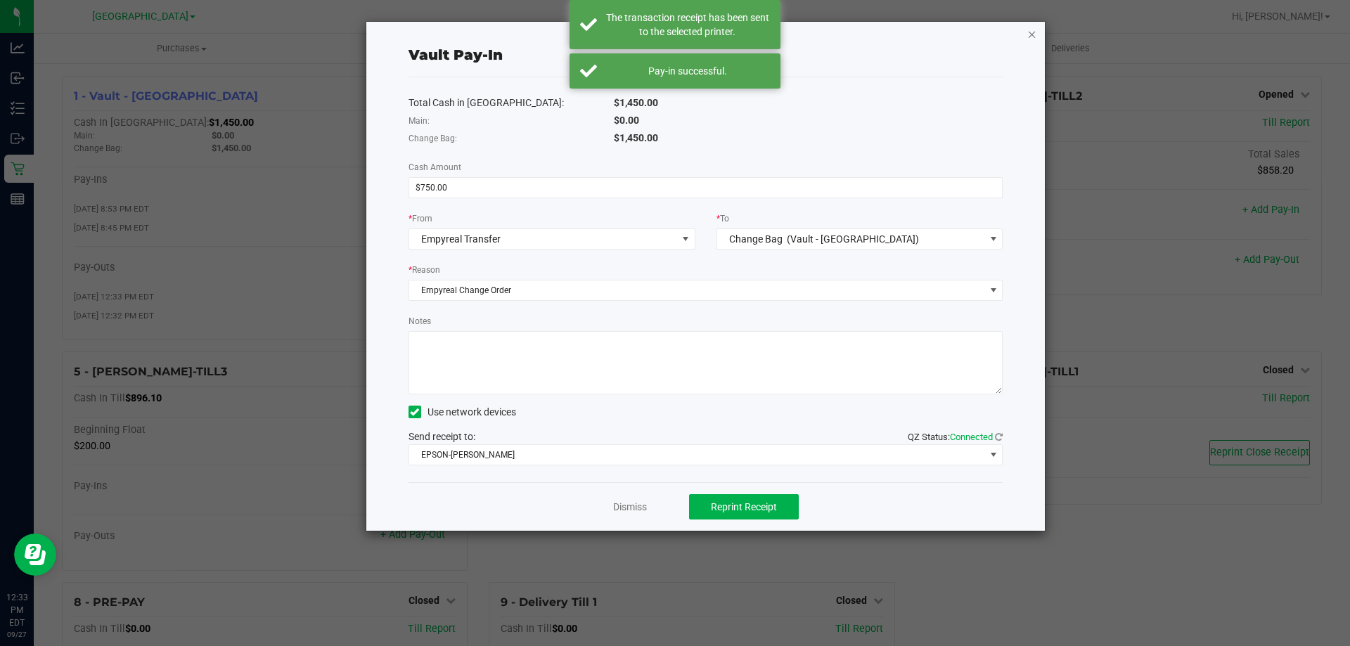
click at [1034, 35] on icon "button" at bounding box center [1032, 33] width 10 height 17
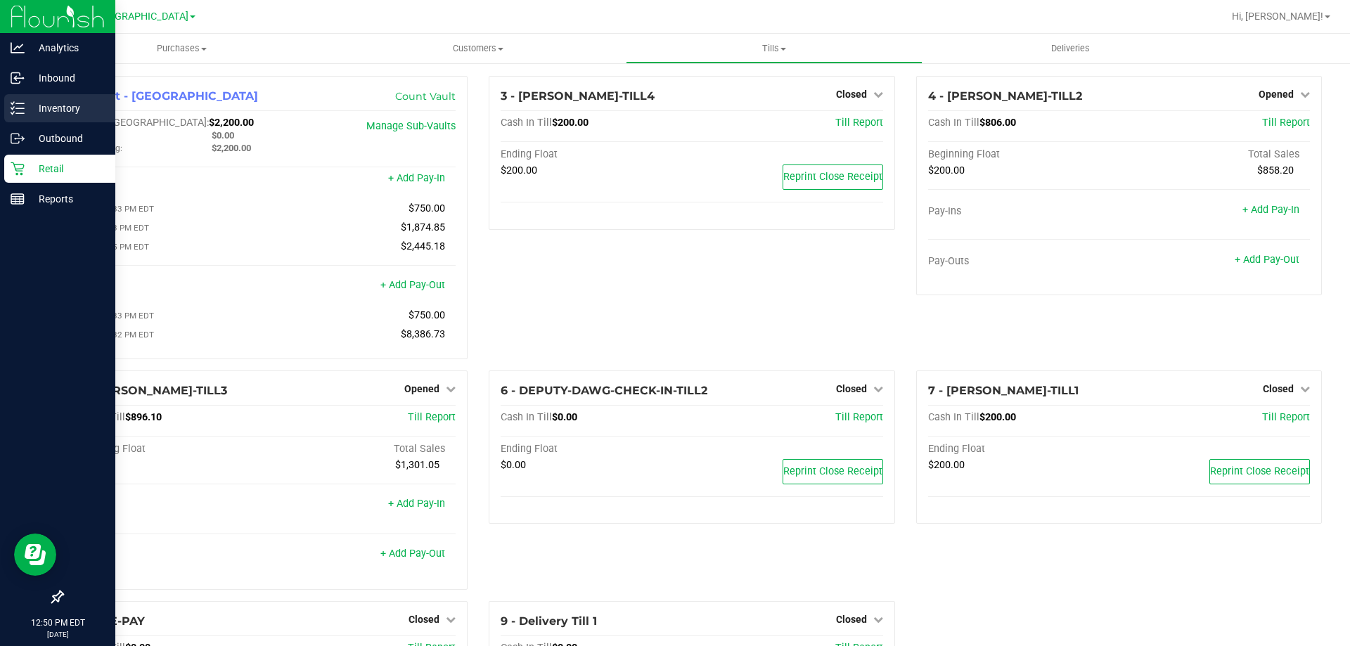
click at [25, 104] on p "Inventory" at bounding box center [67, 108] width 84 height 17
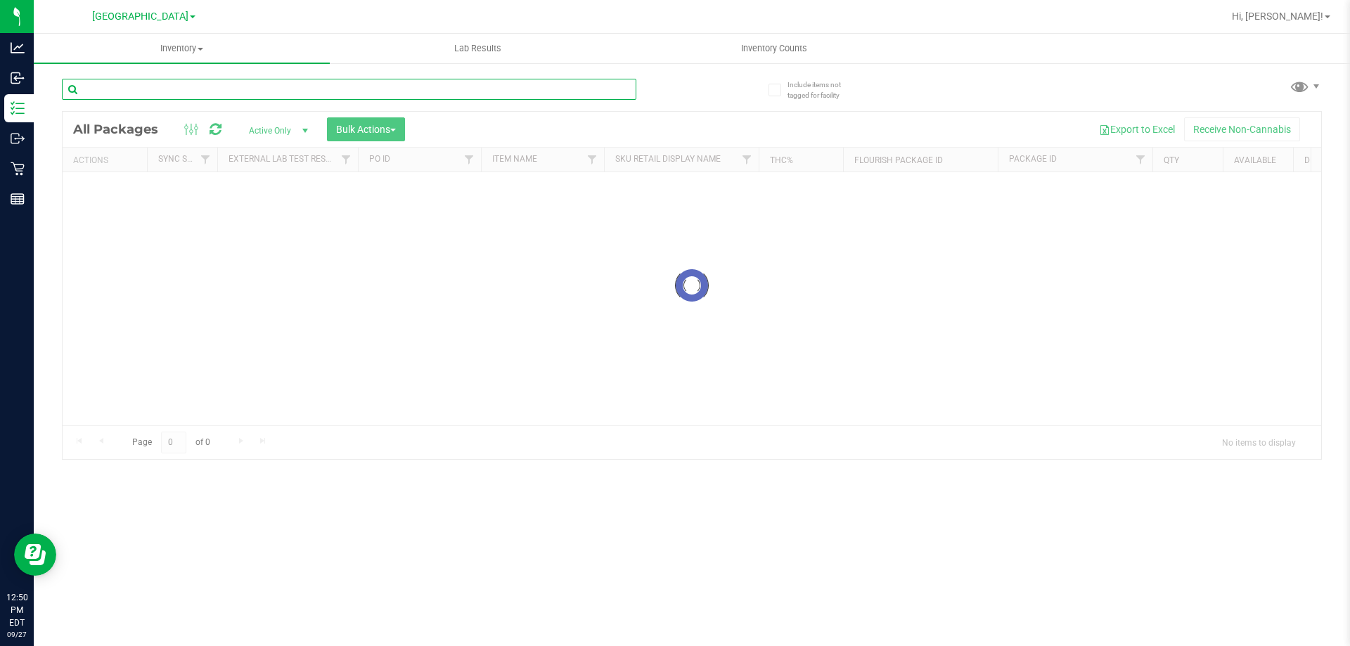
click at [190, 93] on input "text" at bounding box center [349, 89] width 574 height 21
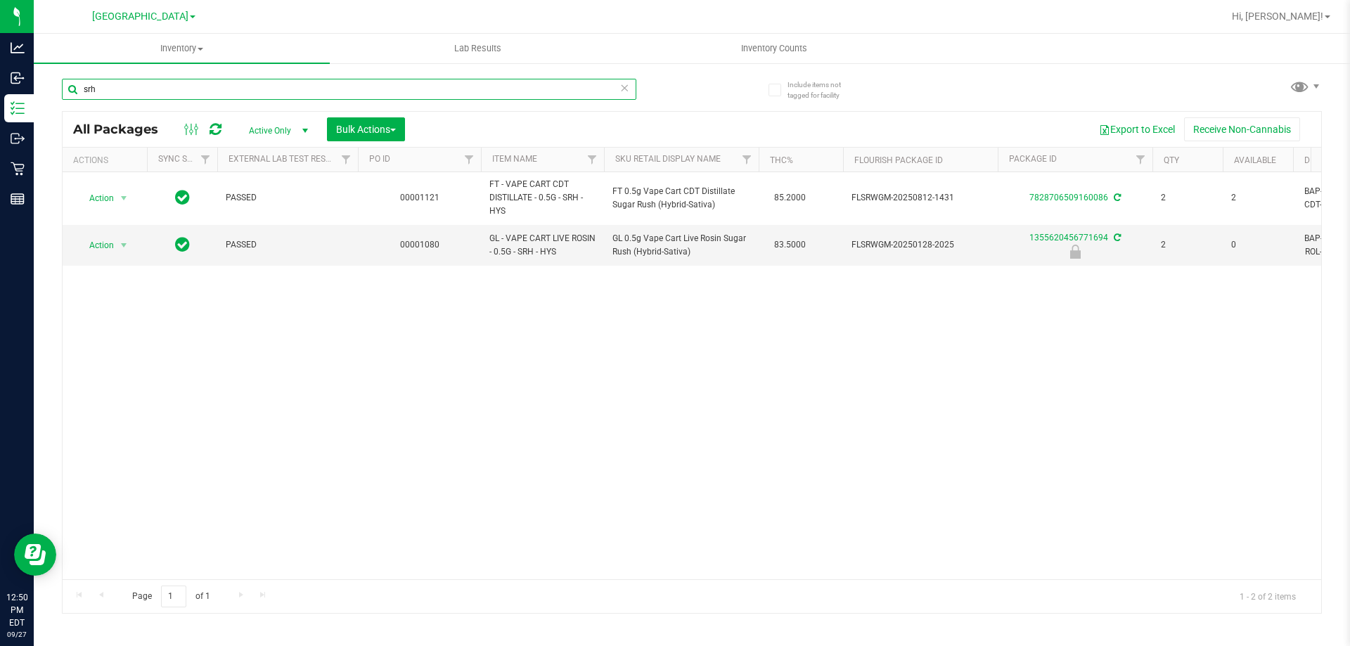
type input "srh"
click at [623, 86] on icon at bounding box center [624, 87] width 10 height 17
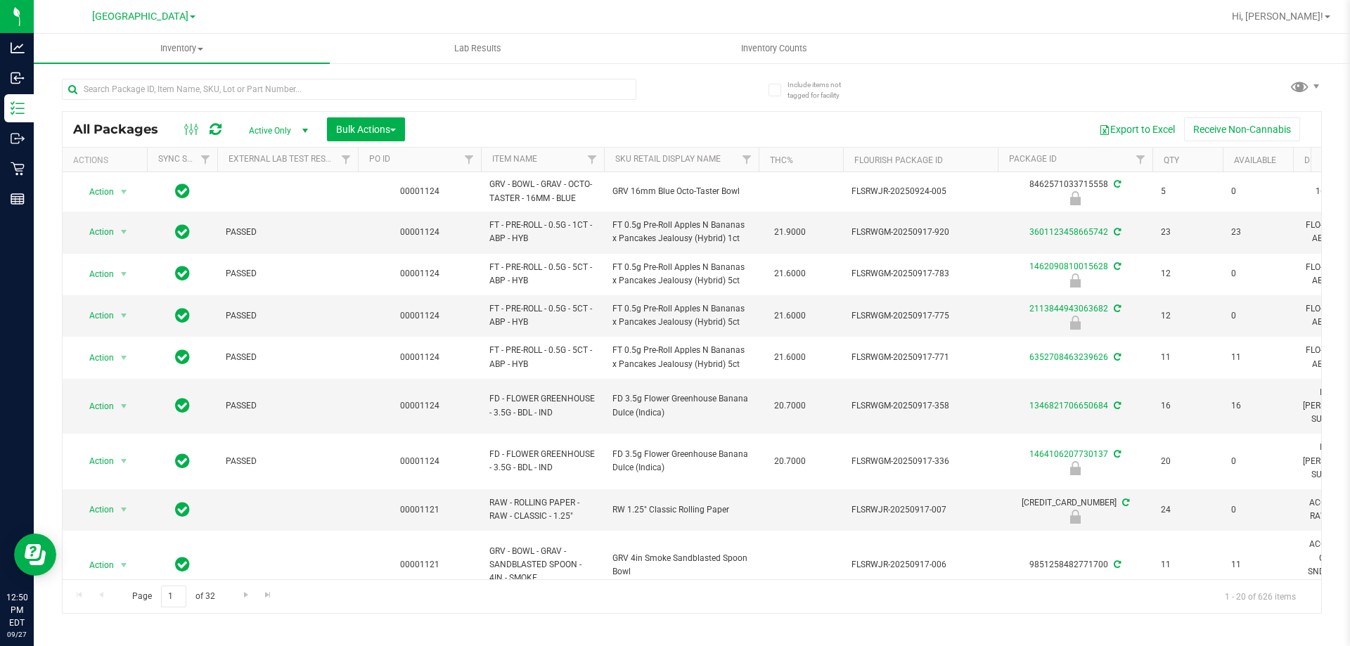
click at [1149, 11] on div at bounding box center [737, 16] width 971 height 27
click at [1299, 20] on span "Hi, [PERSON_NAME]!" at bounding box center [1277, 16] width 91 height 11
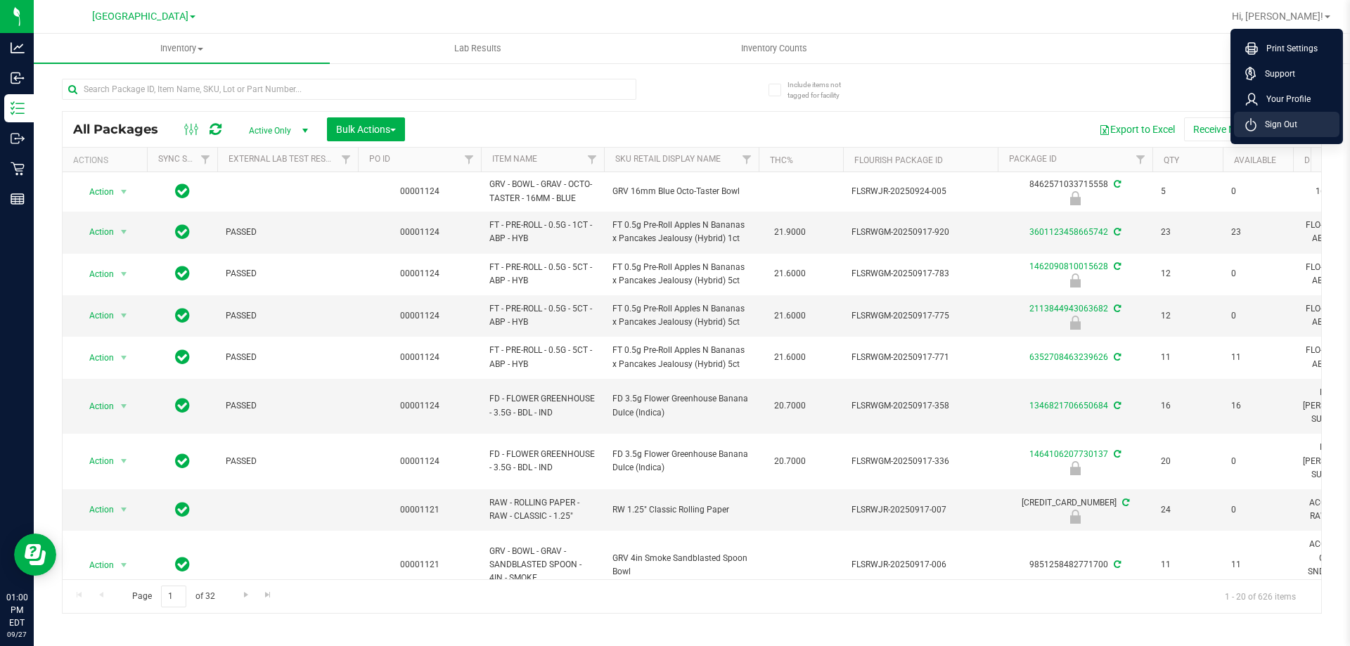
click at [1292, 114] on li "Sign Out" at bounding box center [1286, 124] width 105 height 25
